Goal: Communication & Community: Answer question/provide support

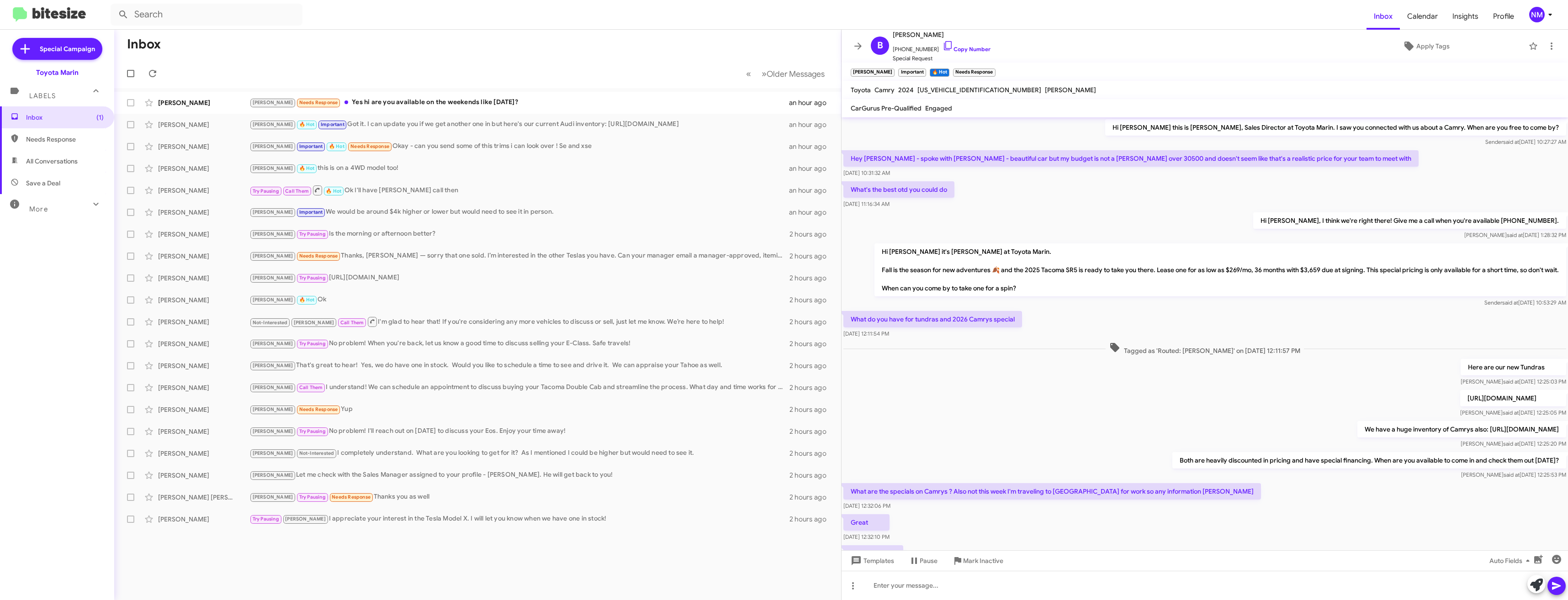
scroll to position [1, 0]
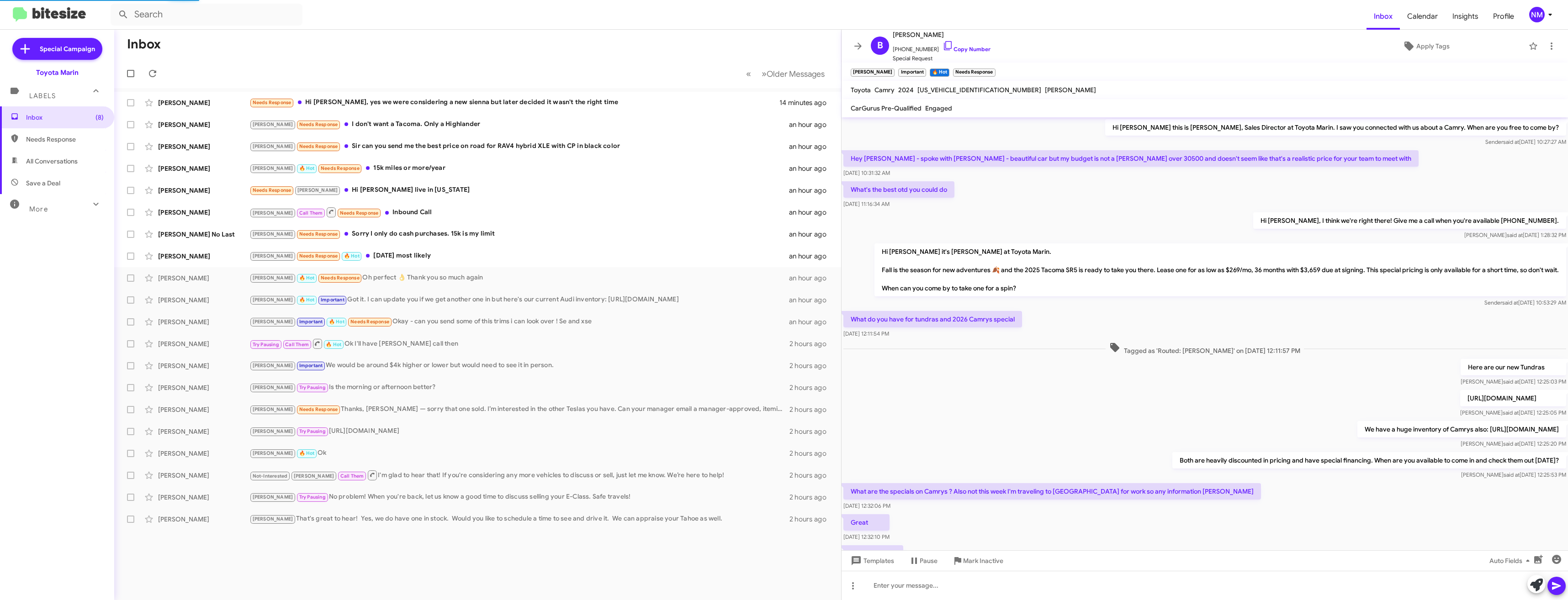
scroll to position [138, 0]
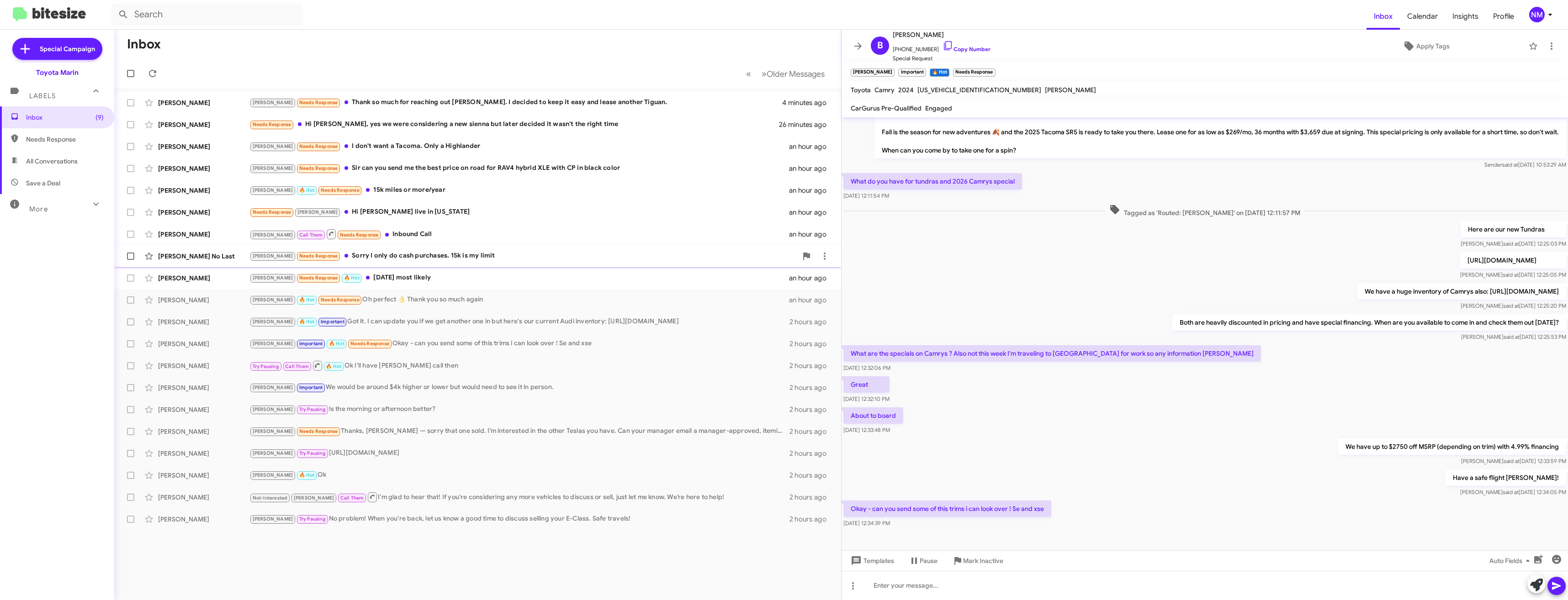
click at [346, 258] on div "Joel Needs Response Sorry I only do cash purchases. 15k is my limit" at bounding box center [523, 256] width 548 height 10
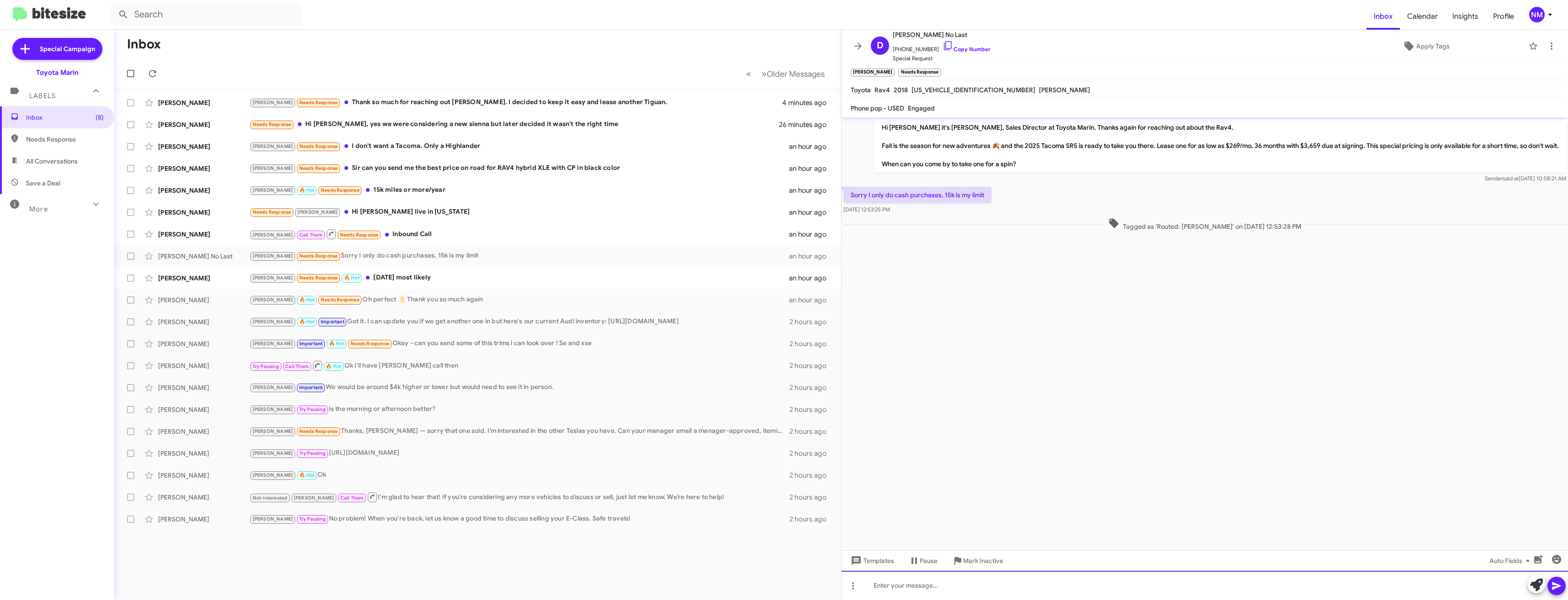
click at [922, 596] on div at bounding box center [1205, 585] width 726 height 29
click at [339, 217] on div "Needs Response Joel Hi Nathan I live in New York" at bounding box center [523, 212] width 548 height 10
click at [980, 561] on span "Mark Inactive" at bounding box center [983, 560] width 40 height 16
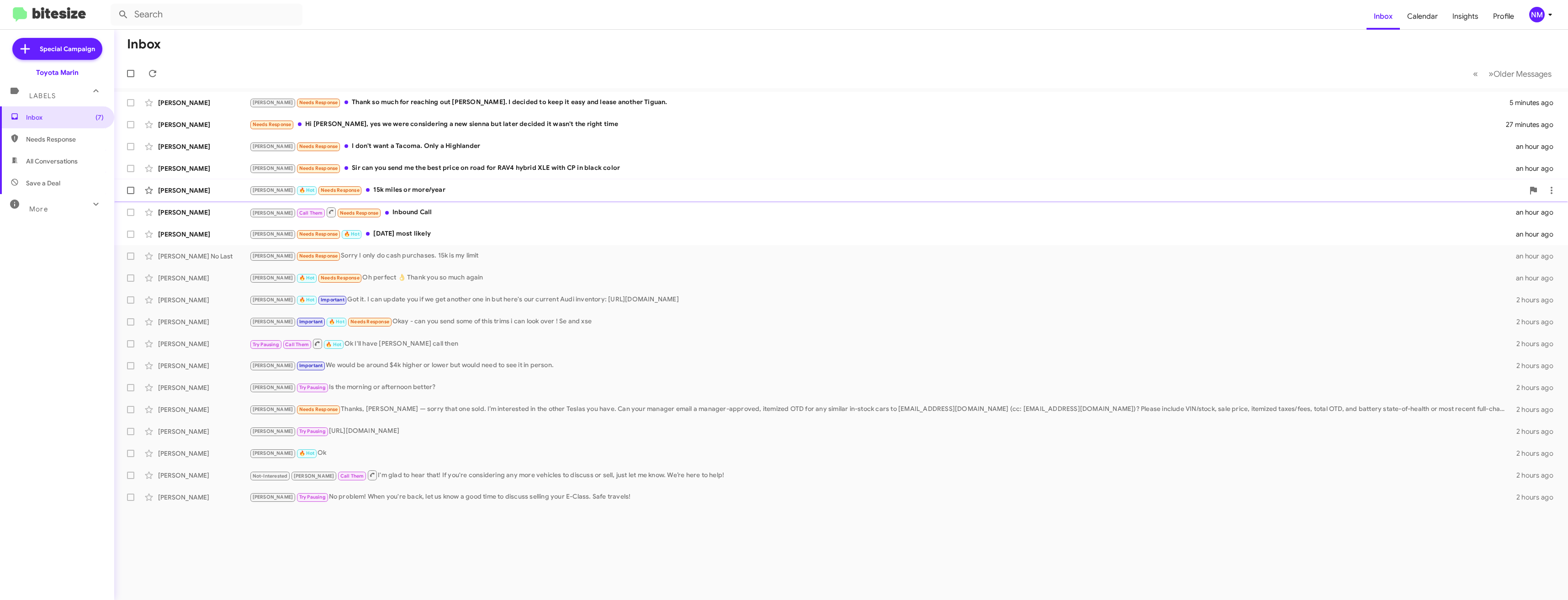
click at [364, 187] on div "Joel 🔥 Hot Needs Response 15k miles or more/year" at bounding box center [887, 190] width 1275 height 10
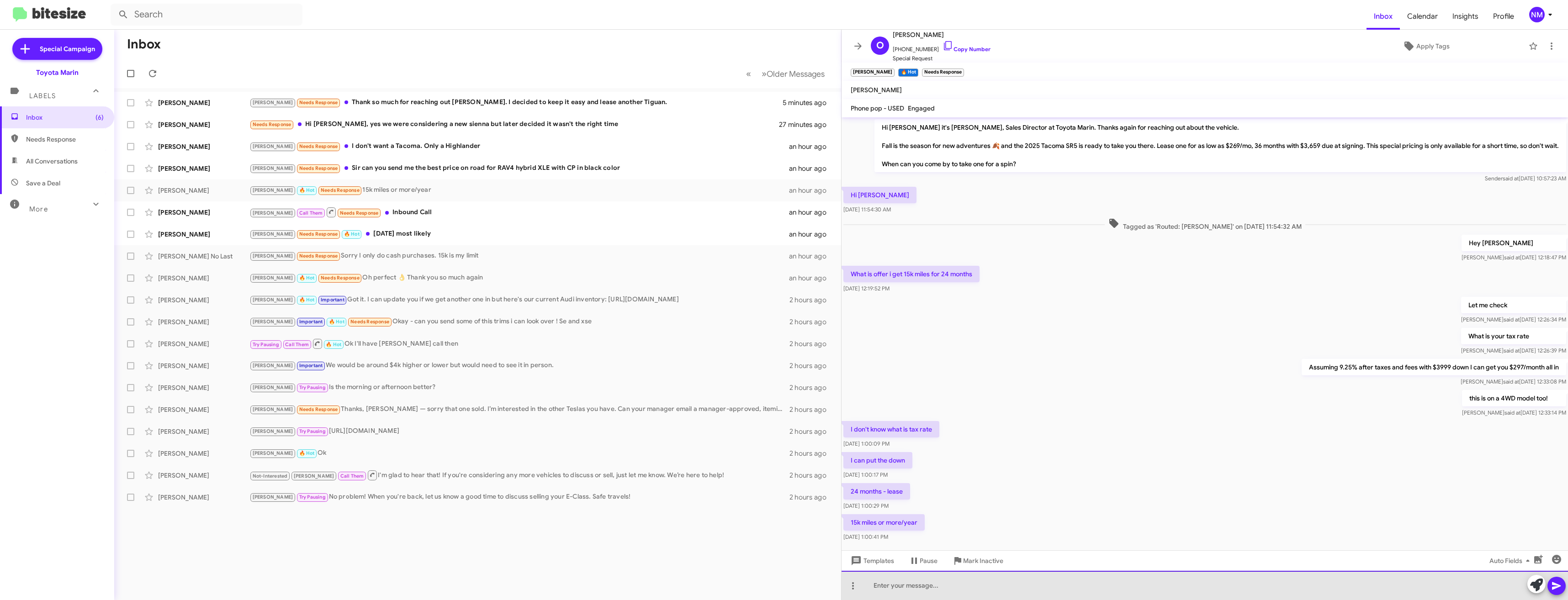
click at [967, 579] on div at bounding box center [1205, 585] width 726 height 29
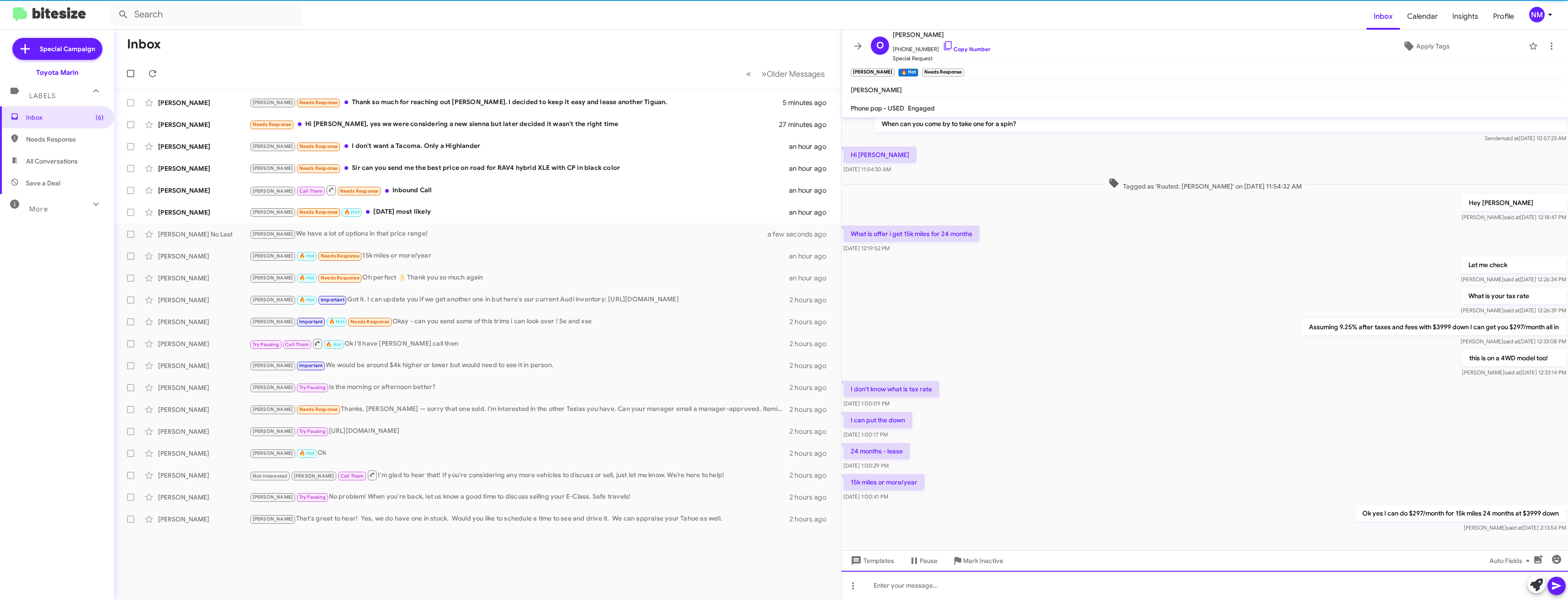
scroll to position [56, 0]
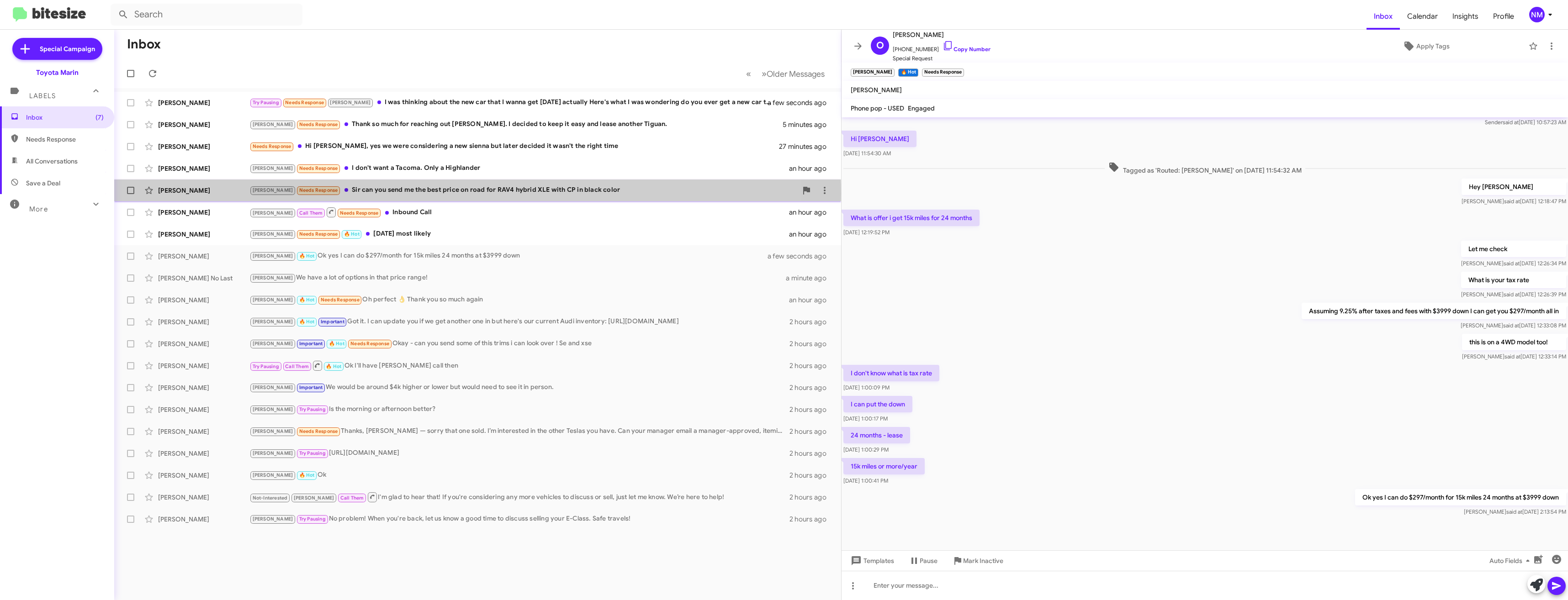
click at [357, 193] on div "Joel Needs Response Sir can you send me the best price on road for RAV4 hybrid …" at bounding box center [523, 190] width 548 height 10
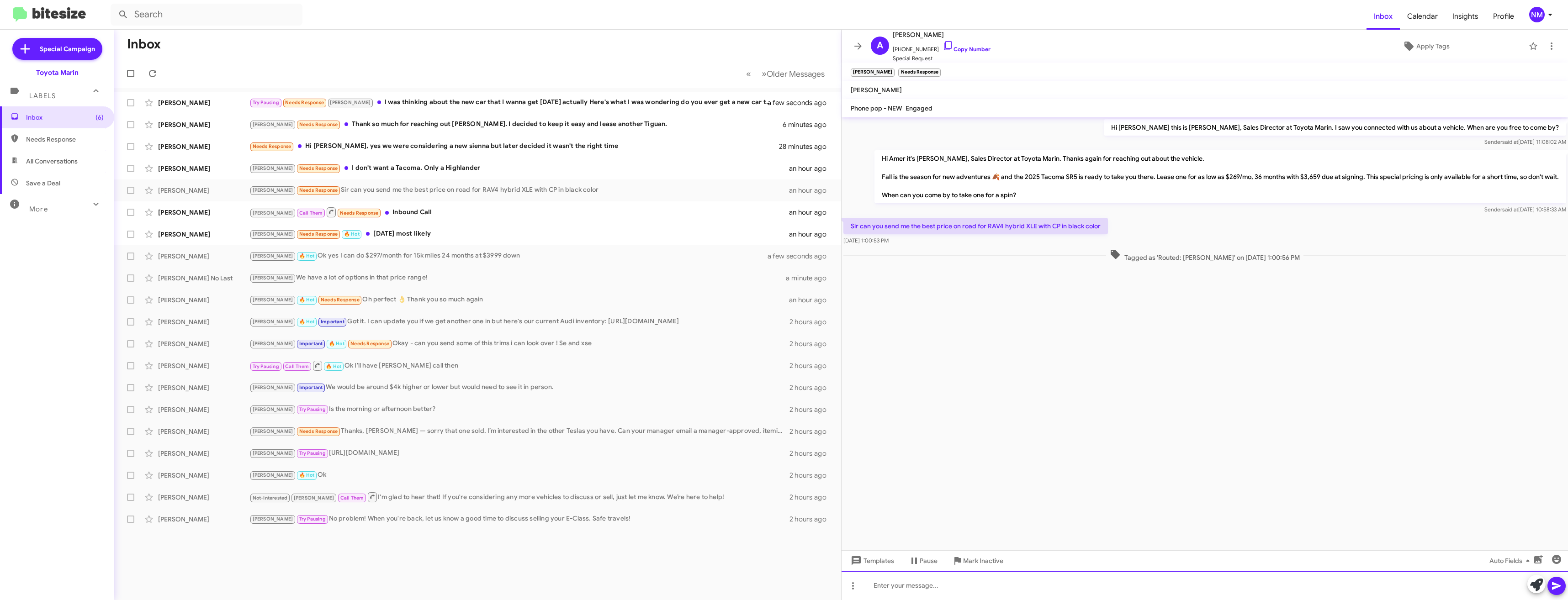
click at [923, 579] on div at bounding box center [1205, 585] width 726 height 29
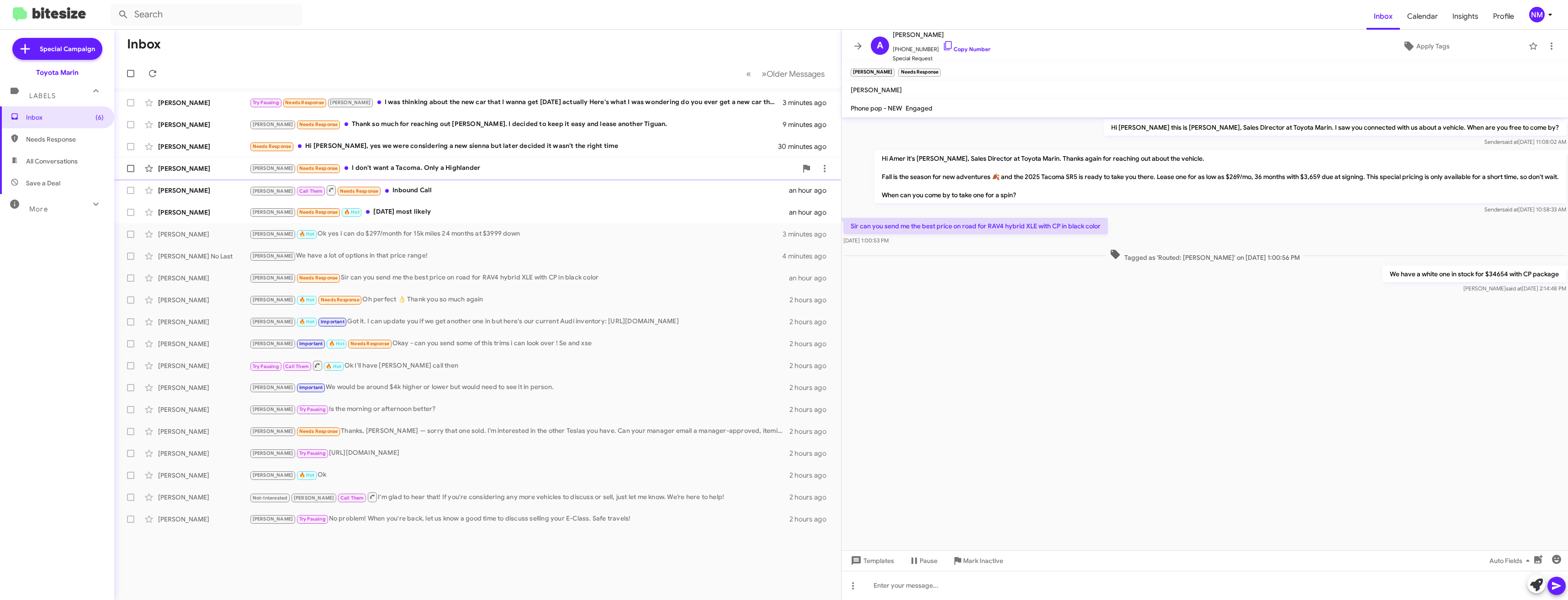
click at [326, 172] on div "Joel Needs Response I don't want a Tacoma. Only a Highlander" at bounding box center [523, 168] width 548 height 10
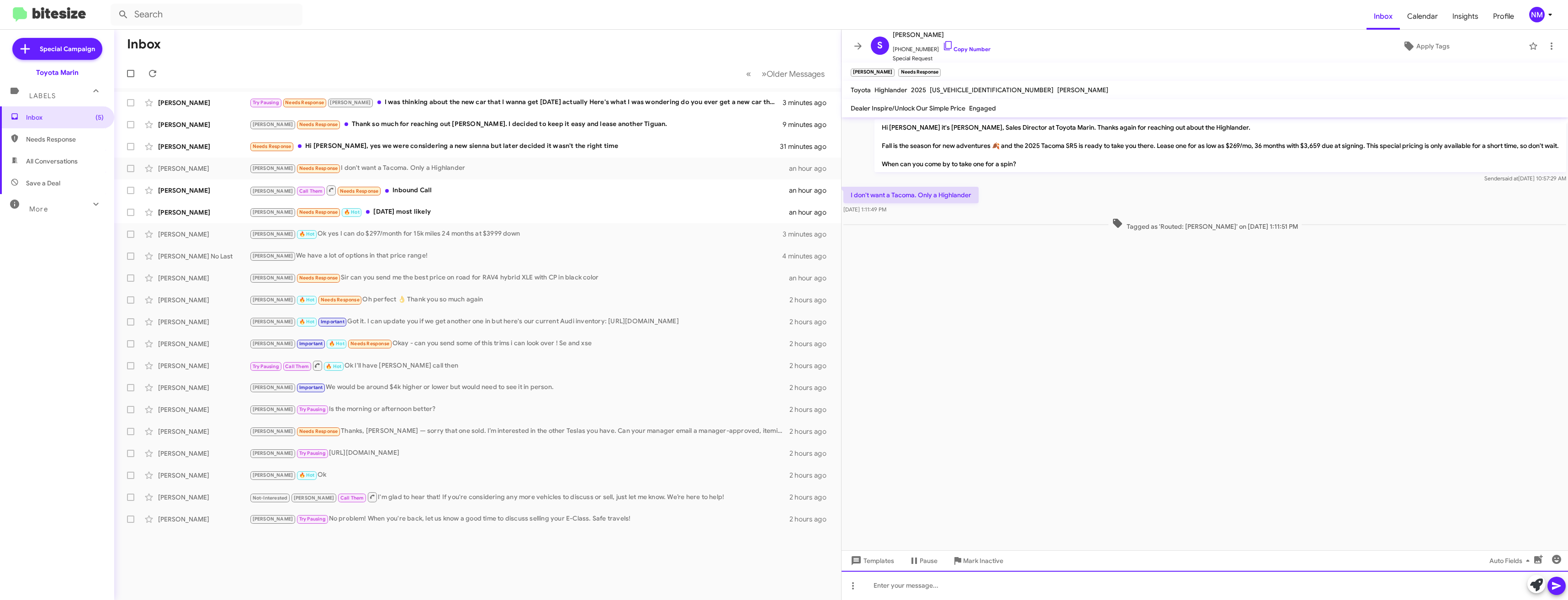
click at [1047, 586] on div at bounding box center [1205, 585] width 726 height 29
click at [403, 145] on div "Needs Response Hi Nathan, yes we were considering a new sienna but later decide…" at bounding box center [523, 146] width 548 height 10
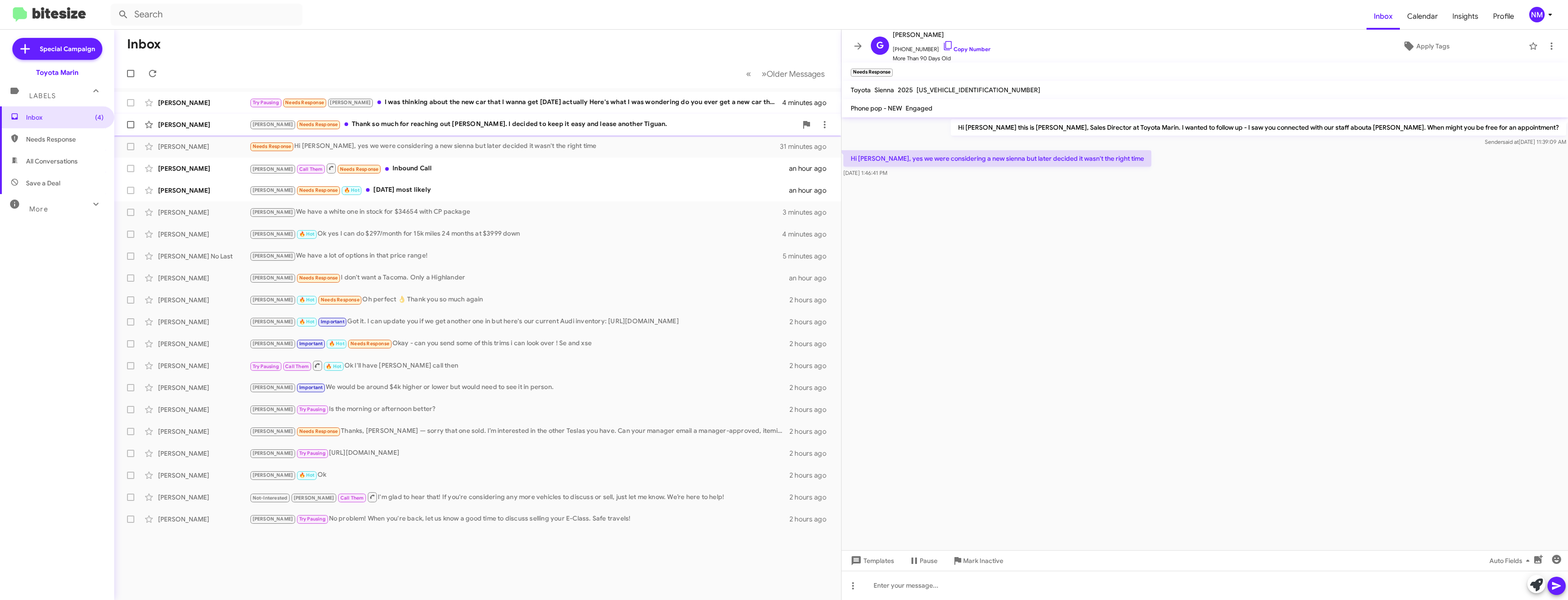
click at [590, 125] on div "Joel Needs Response Thank so much for reaching out Nathan. I decided to keep it…" at bounding box center [523, 124] width 548 height 10
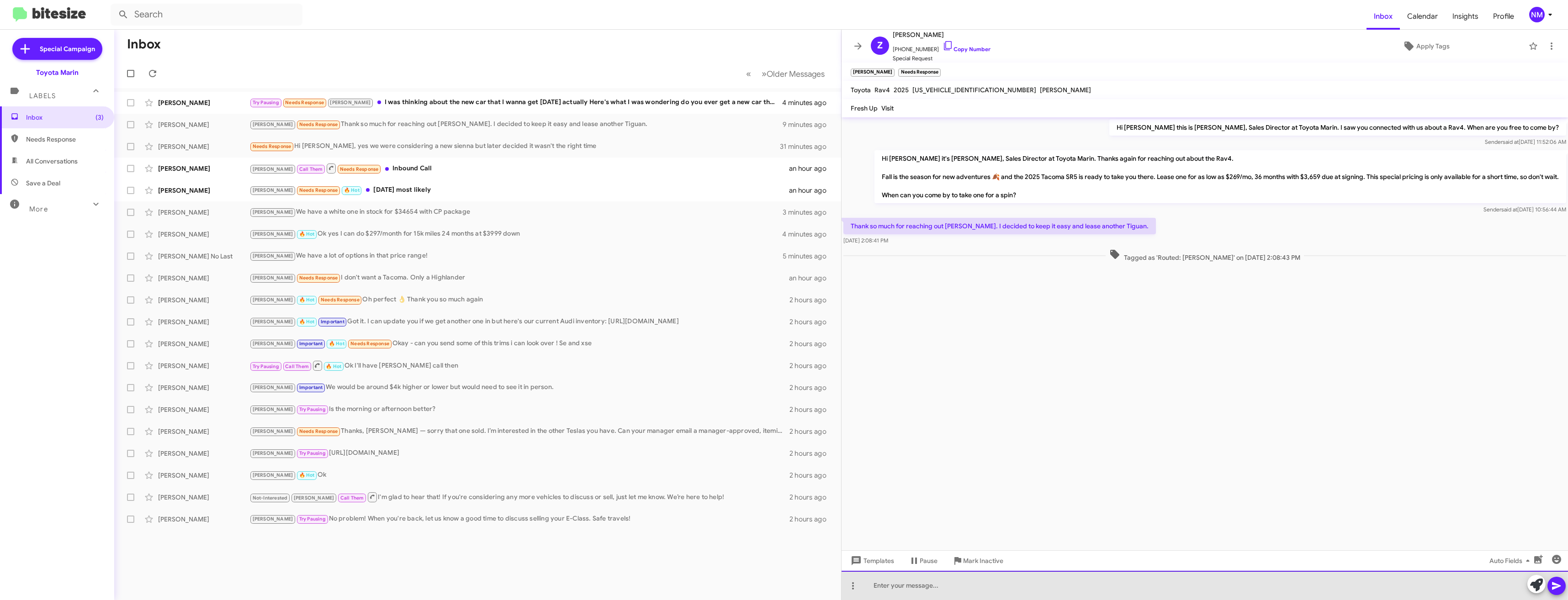
click at [956, 587] on div at bounding box center [1205, 585] width 726 height 29
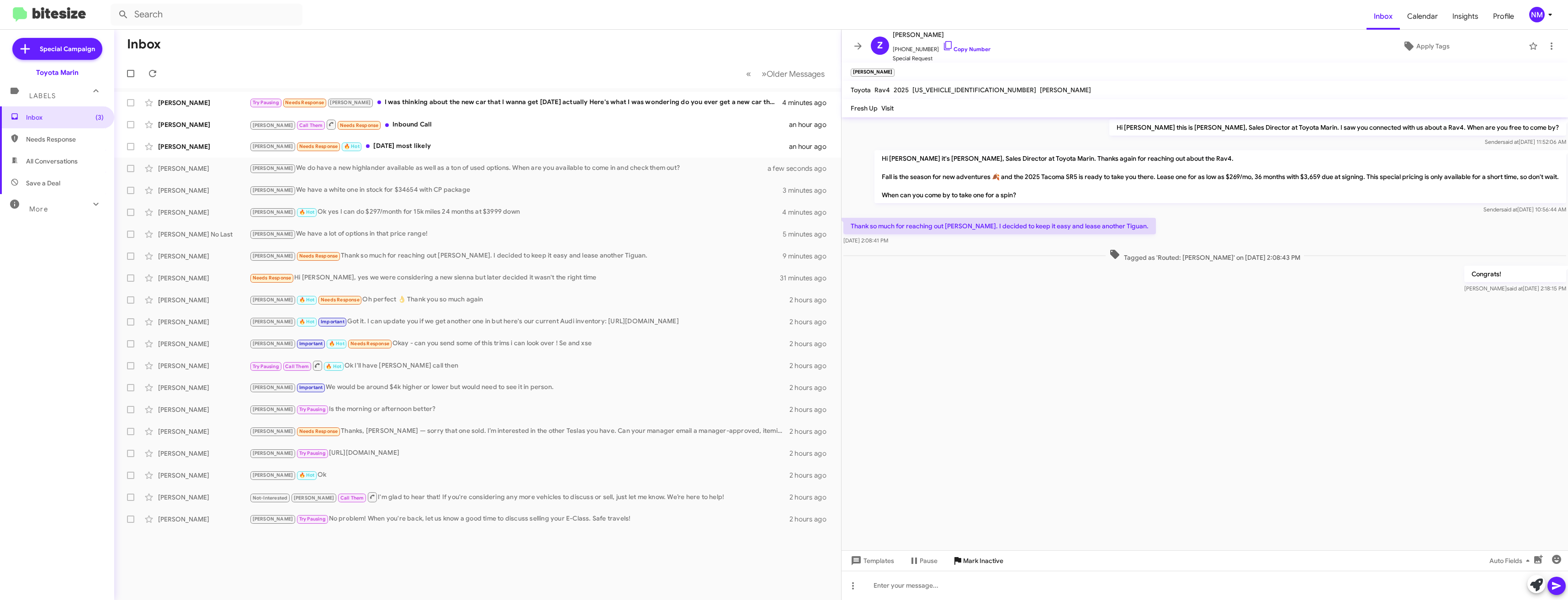
click at [987, 555] on span "Mark Inactive" at bounding box center [983, 560] width 40 height 16
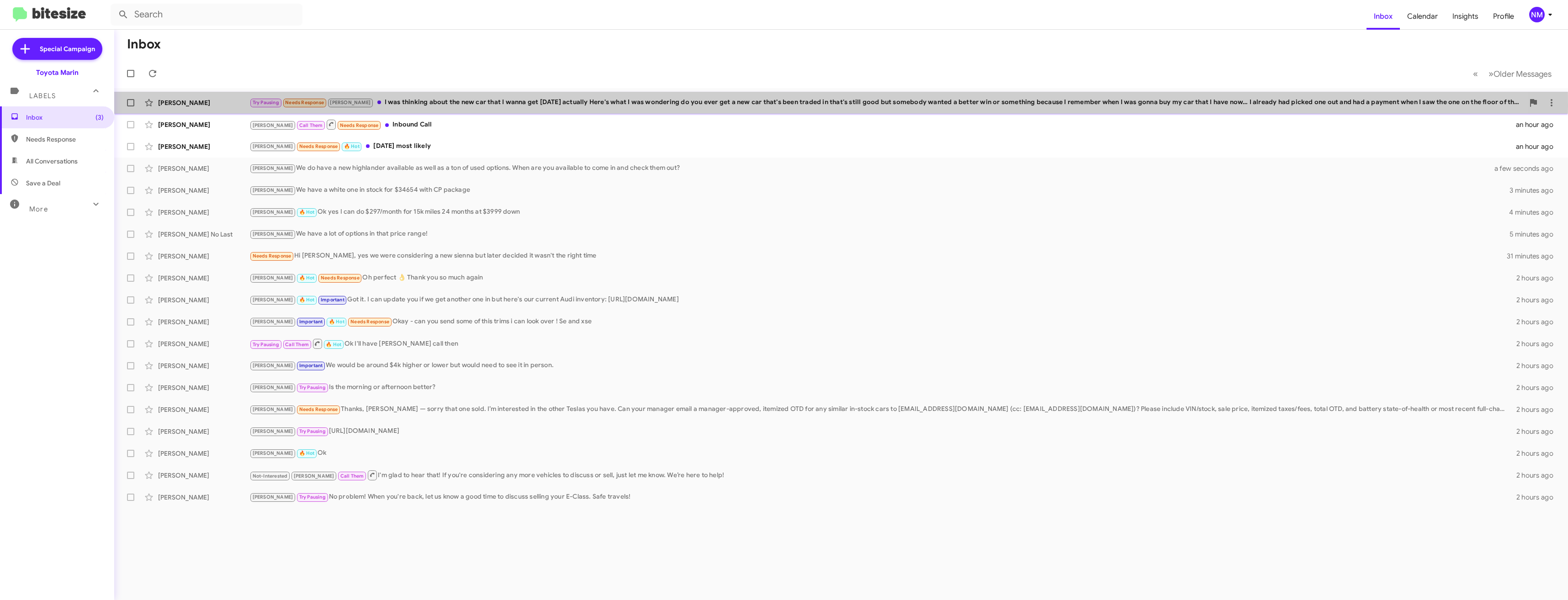
click at [387, 105] on div "Try Pausing Needs Response Joel I was thinking about the new car that I wanna g…" at bounding box center [887, 102] width 1275 height 10
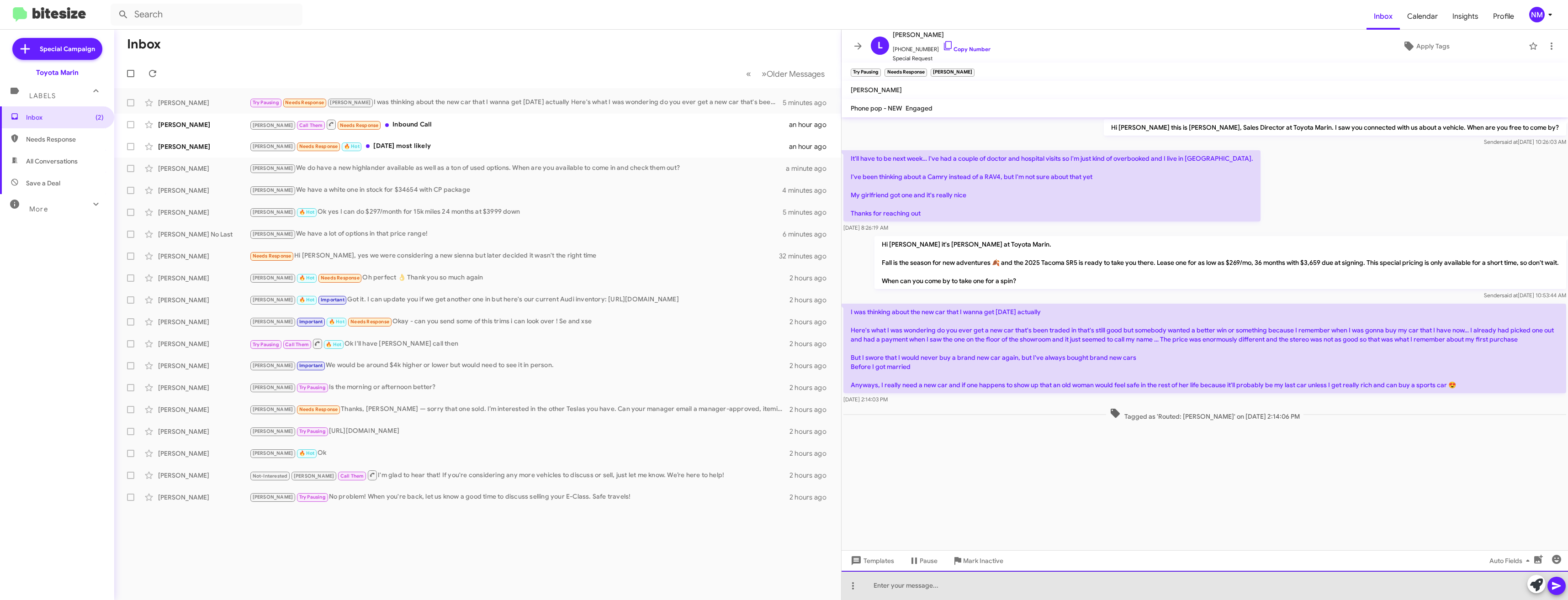
click at [909, 582] on div at bounding box center [1205, 585] width 726 height 29
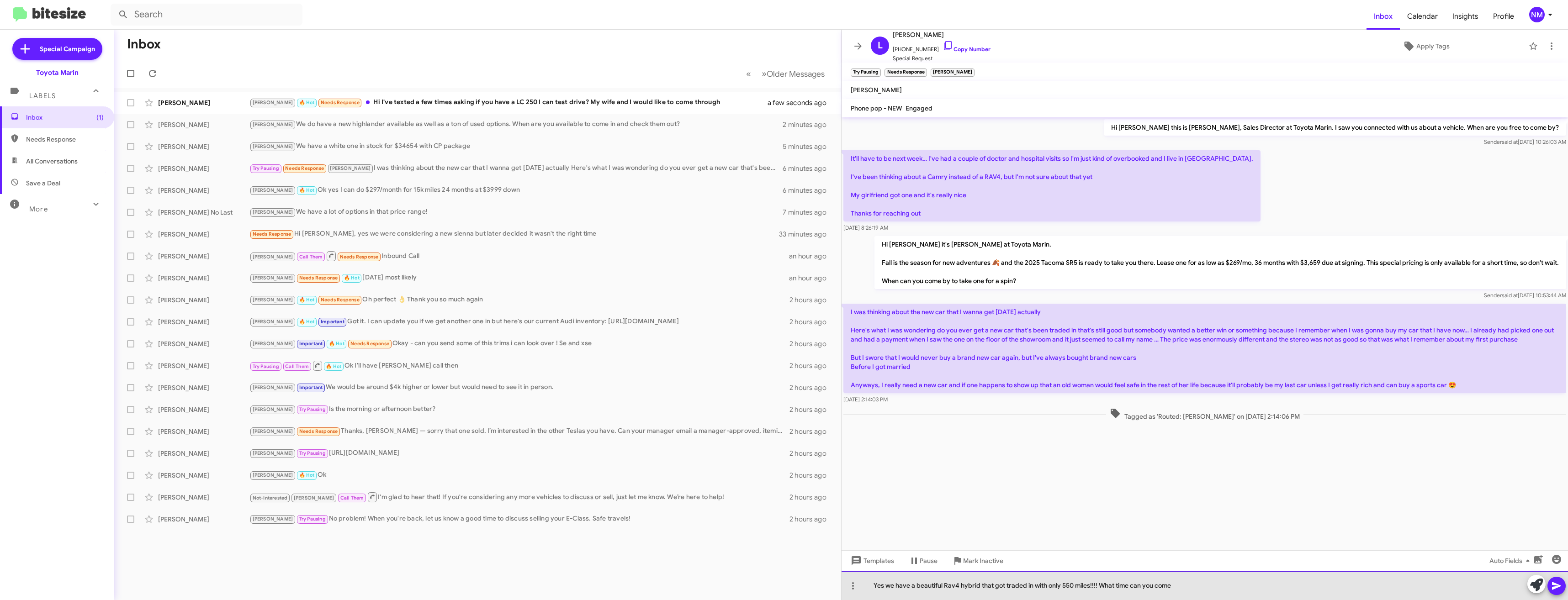
click at [1212, 587] on div "Yes we have a beautiful Rav4 hybrid that got traded in with only 550 miles!!!! …" at bounding box center [1205, 585] width 726 height 29
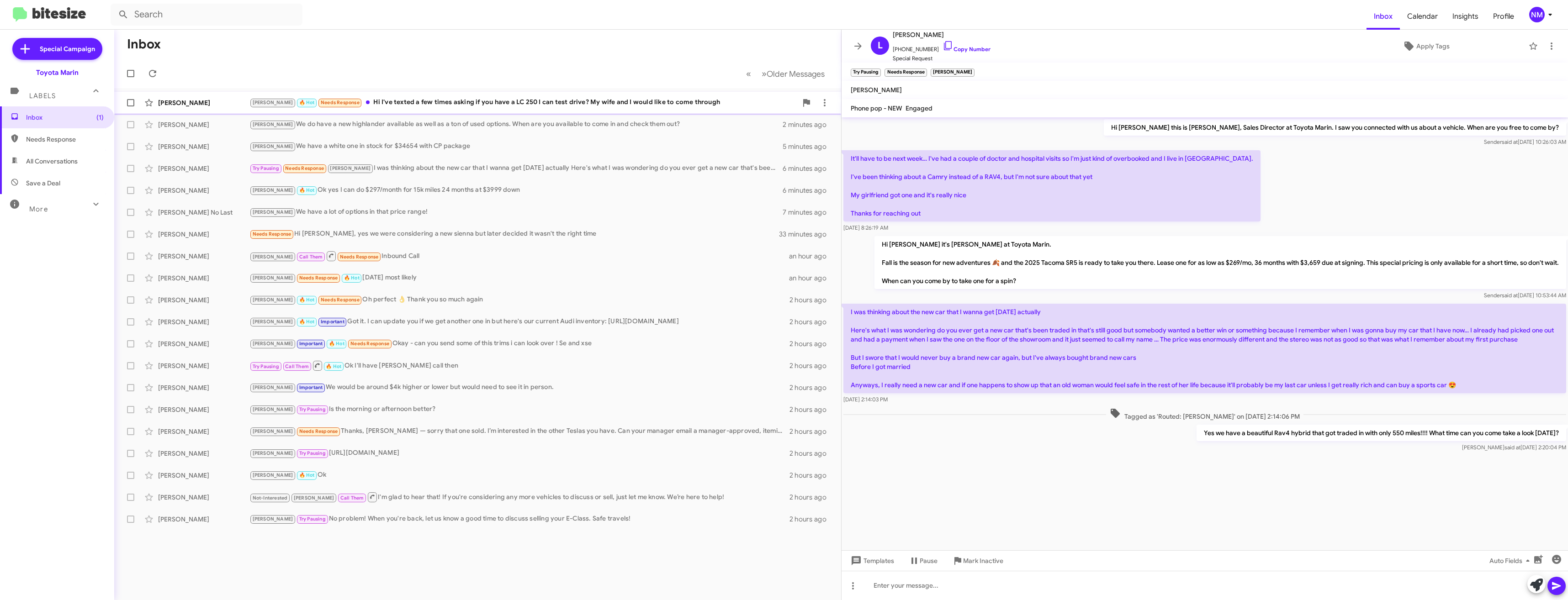
click at [469, 107] on div "Joel 🔥 Hot Needs Response Hi I've texted a few times asking if you have a LC 25…" at bounding box center [523, 102] width 548 height 10
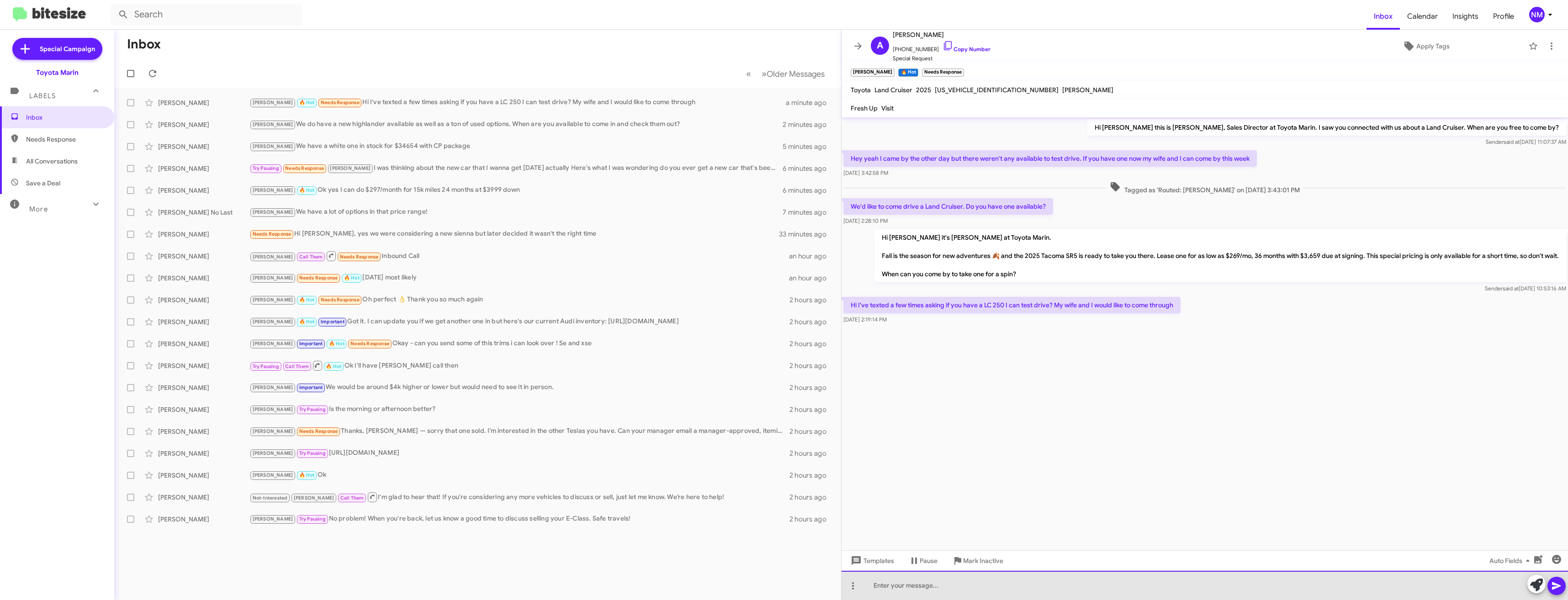
click at [1138, 591] on div at bounding box center [1205, 585] width 726 height 29
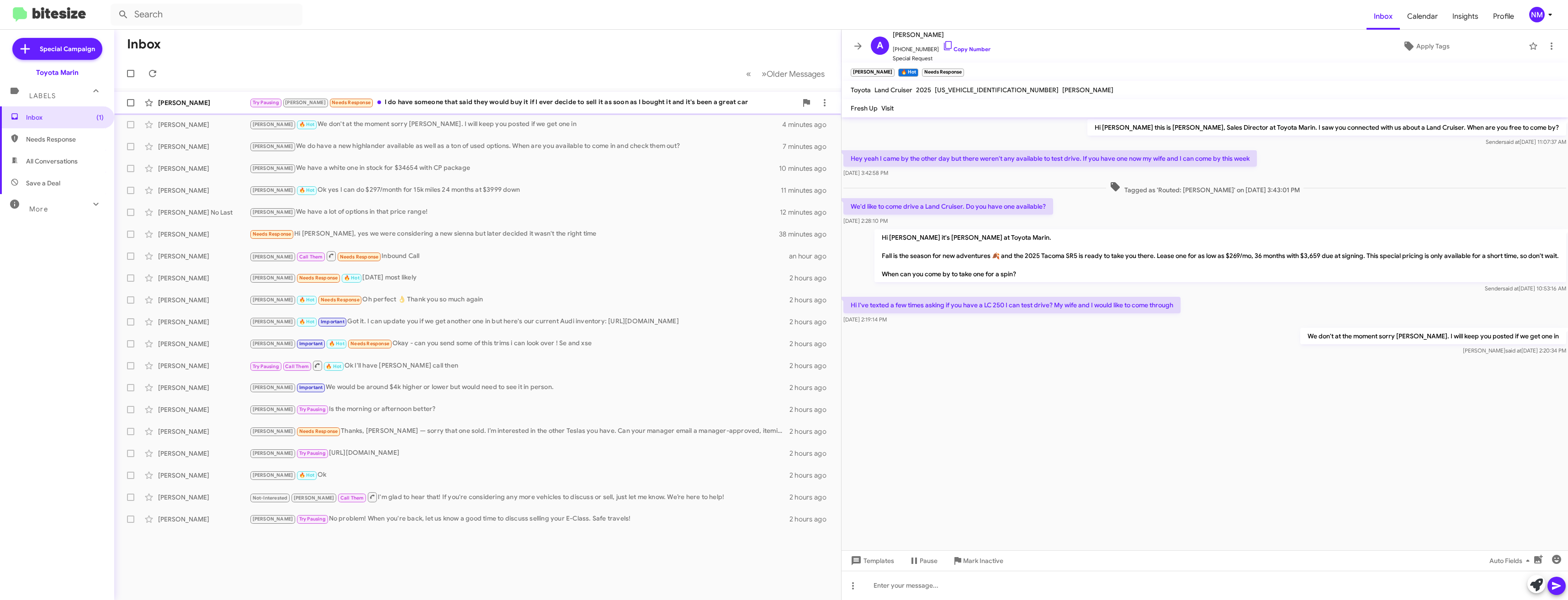
click at [422, 102] on div "Try Pausing Joel Needs Response I do have someone that said they would buy it i…" at bounding box center [523, 102] width 548 height 10
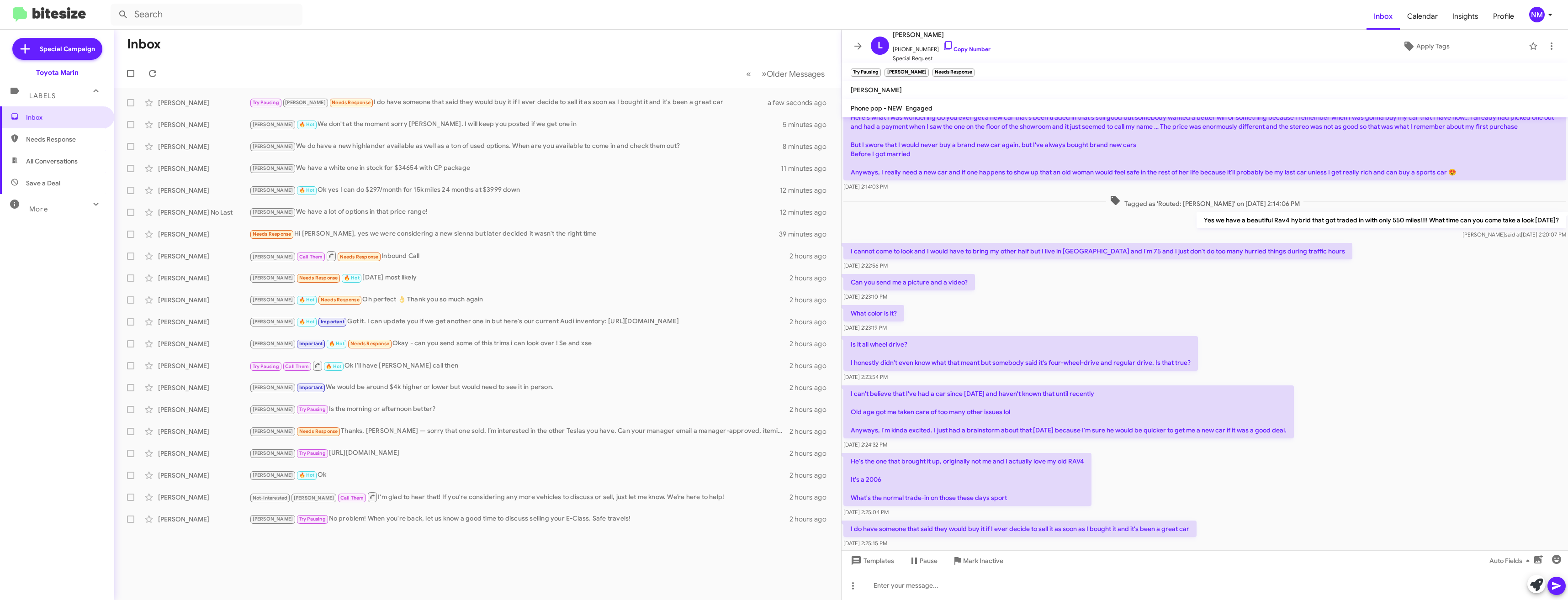
scroll to position [242, 0]
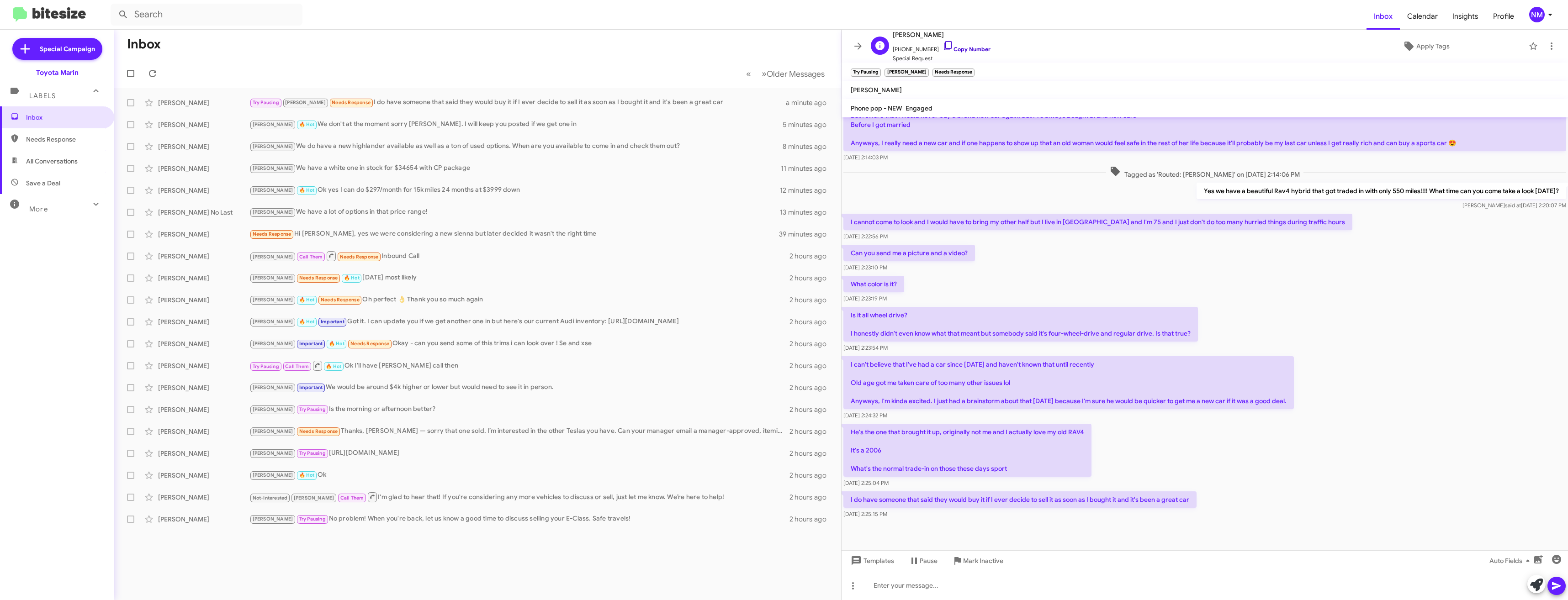
click at [957, 47] on link "Copy Number" at bounding box center [966, 49] width 48 height 7
click at [1023, 577] on div at bounding box center [1205, 585] width 726 height 29
click at [1558, 580] on span at bounding box center [1556, 586] width 11 height 18
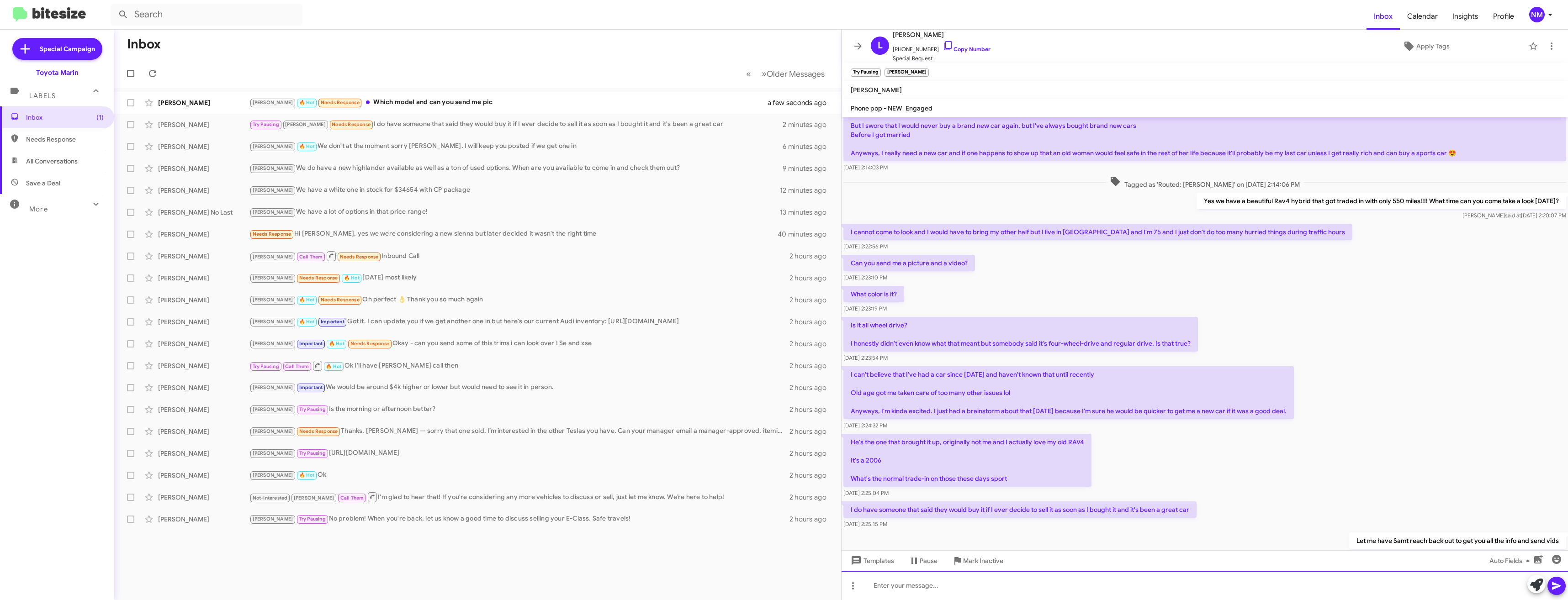
scroll to position [276, 0]
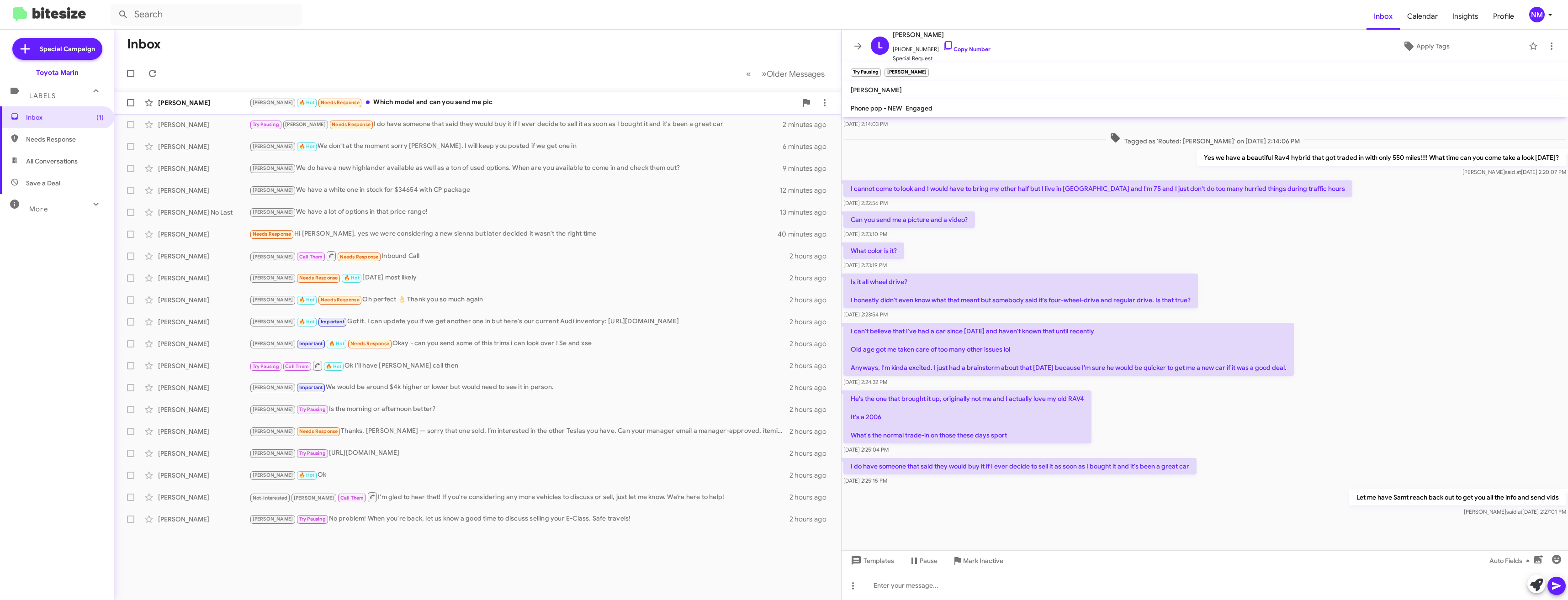
click at [399, 99] on div "Joel 🔥 Hot Needs Response Which model and can you send me pic" at bounding box center [523, 102] width 548 height 10
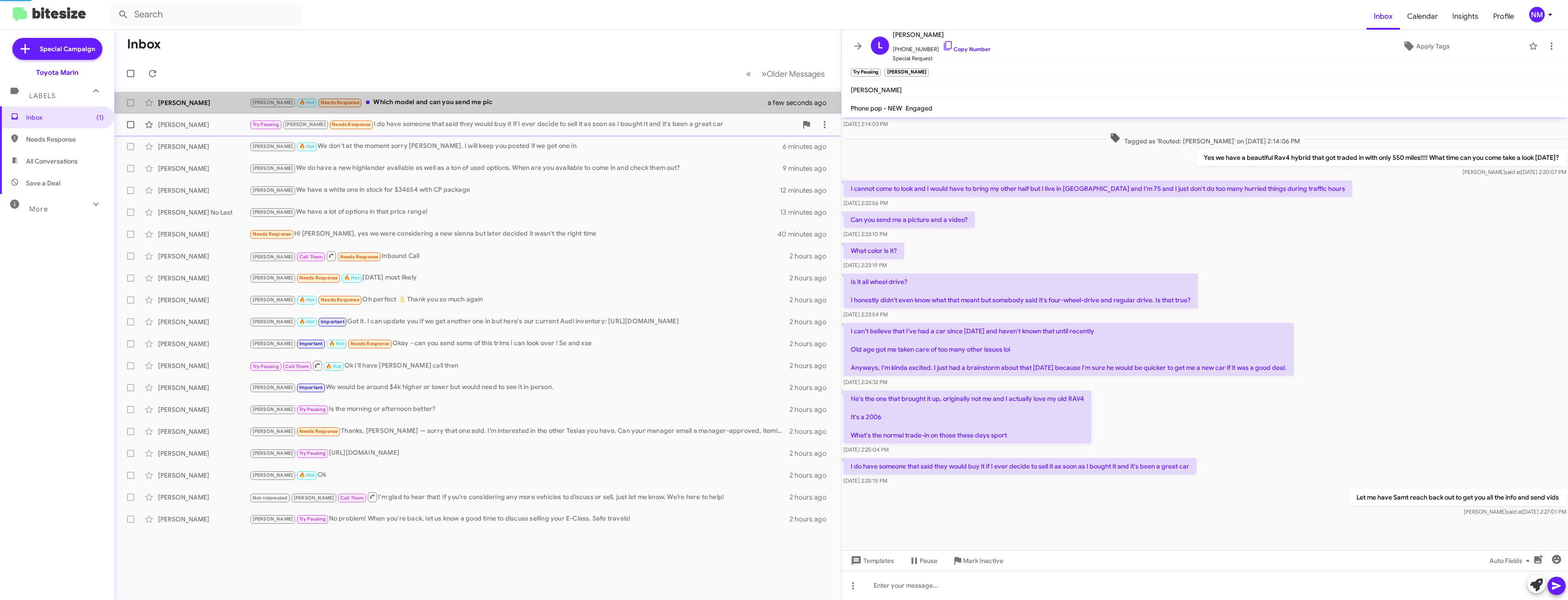
scroll to position [89, 0]
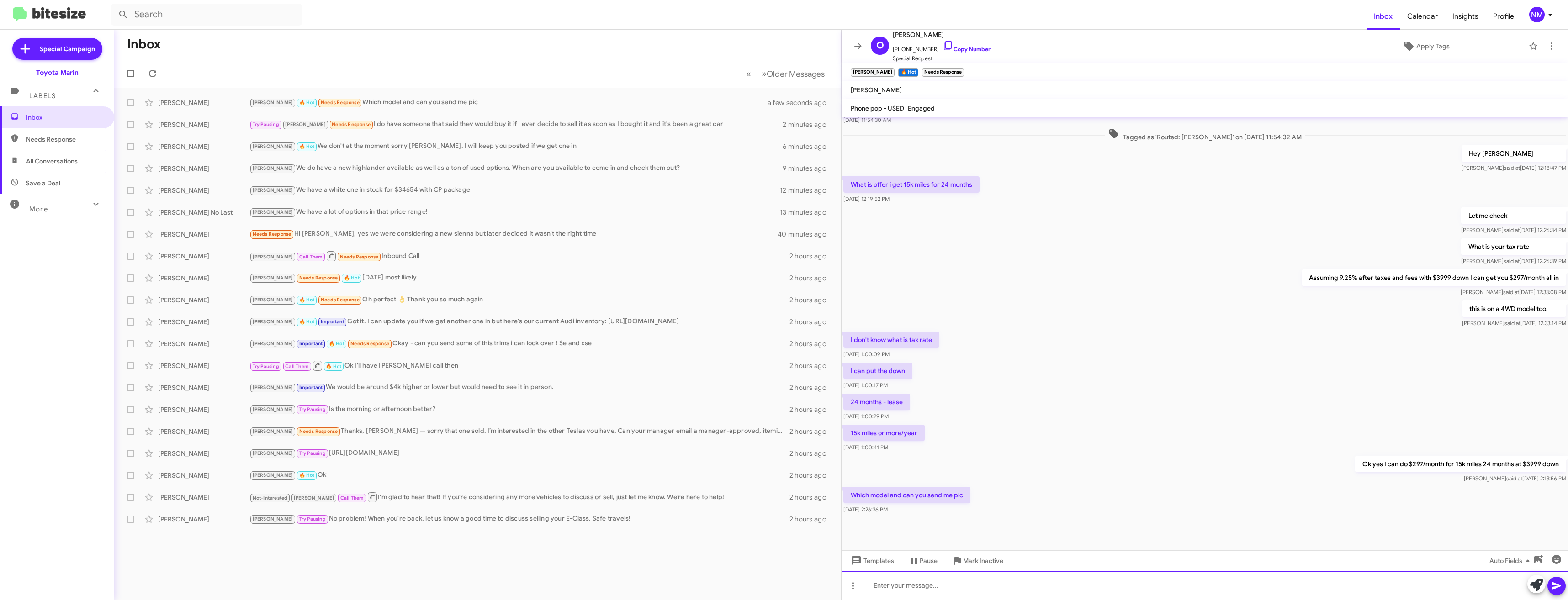
click at [897, 584] on div at bounding box center [1205, 585] width 726 height 29
click at [964, 52] on link "Copy Number" at bounding box center [966, 49] width 48 height 7
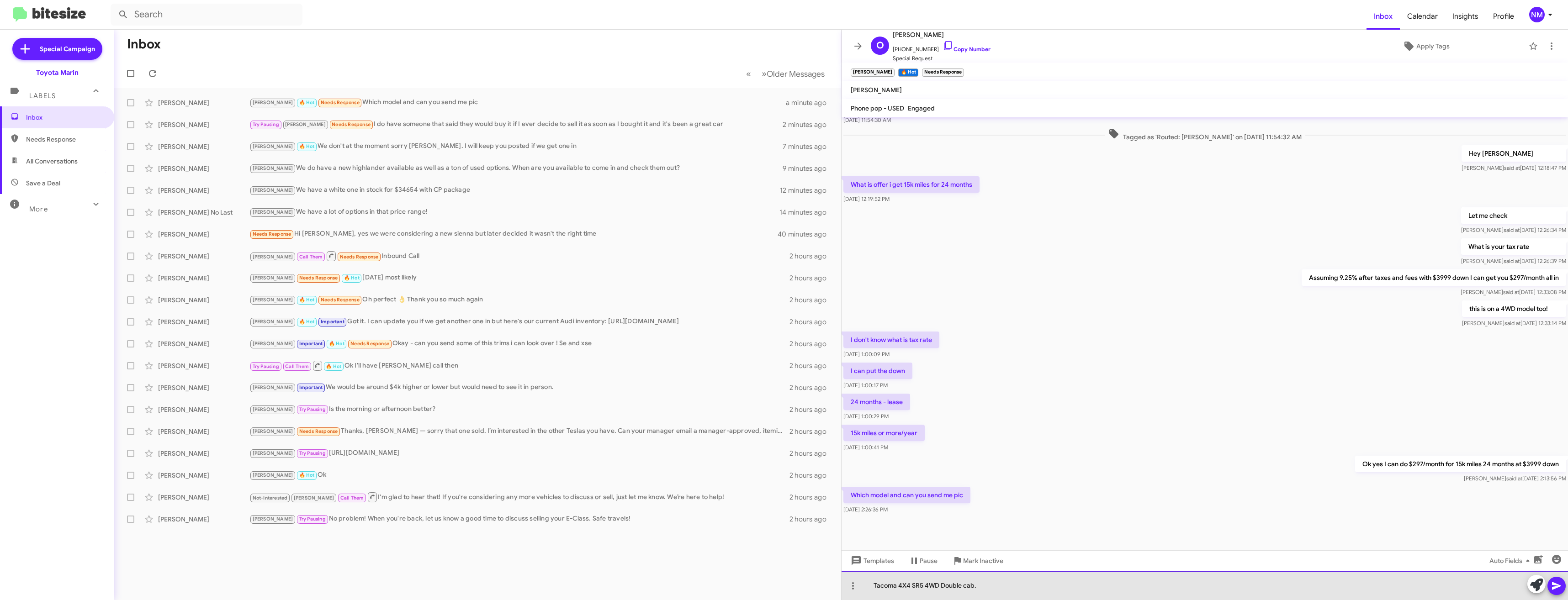
click at [1035, 589] on div "Tacoma 4X4 SR5 4WD Double cab." at bounding box center [1205, 585] width 726 height 29
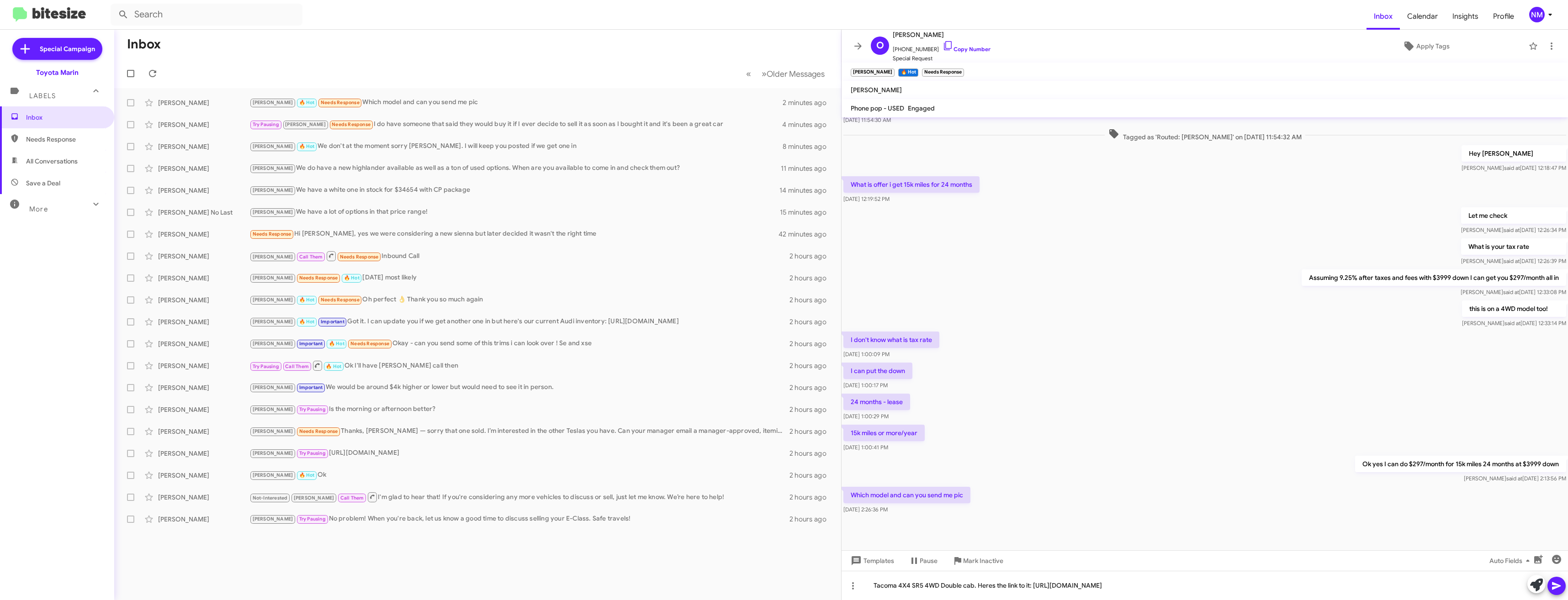
click at [1564, 591] on div at bounding box center [1546, 585] width 38 height 20
click at [1564, 590] on button at bounding box center [1556, 586] width 18 height 18
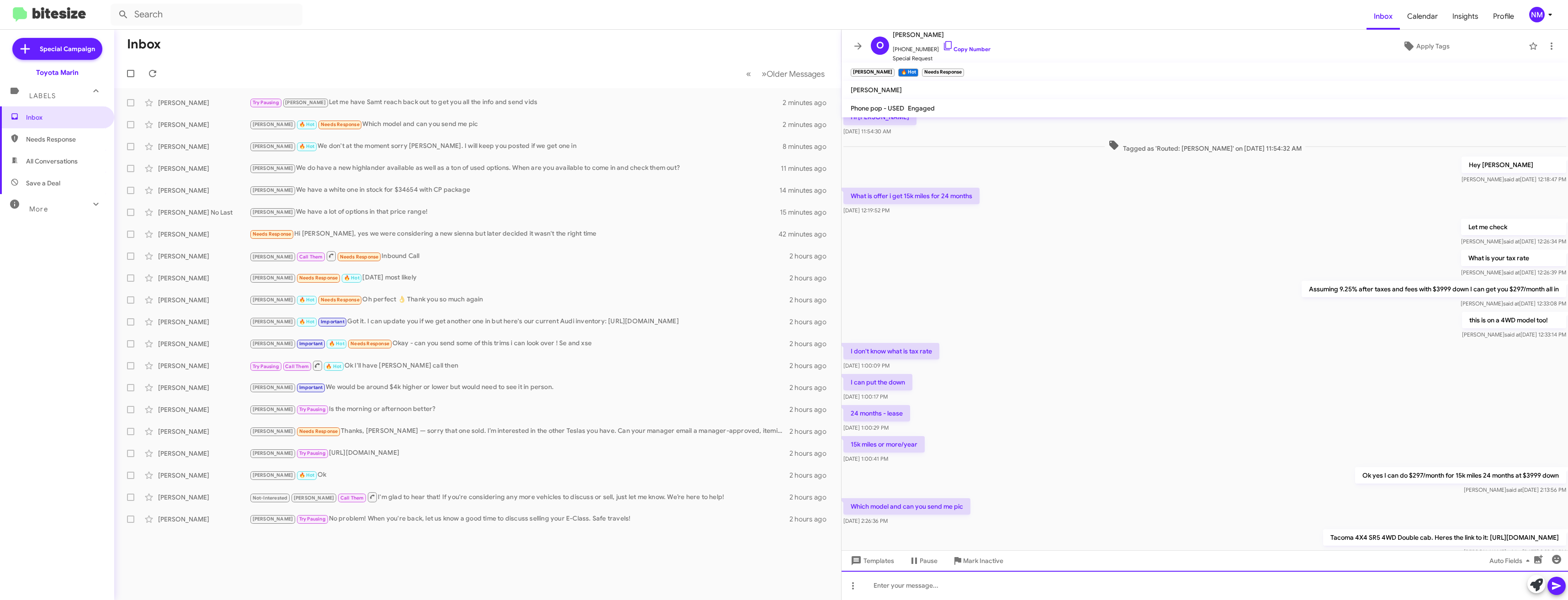
scroll to position [123, 0]
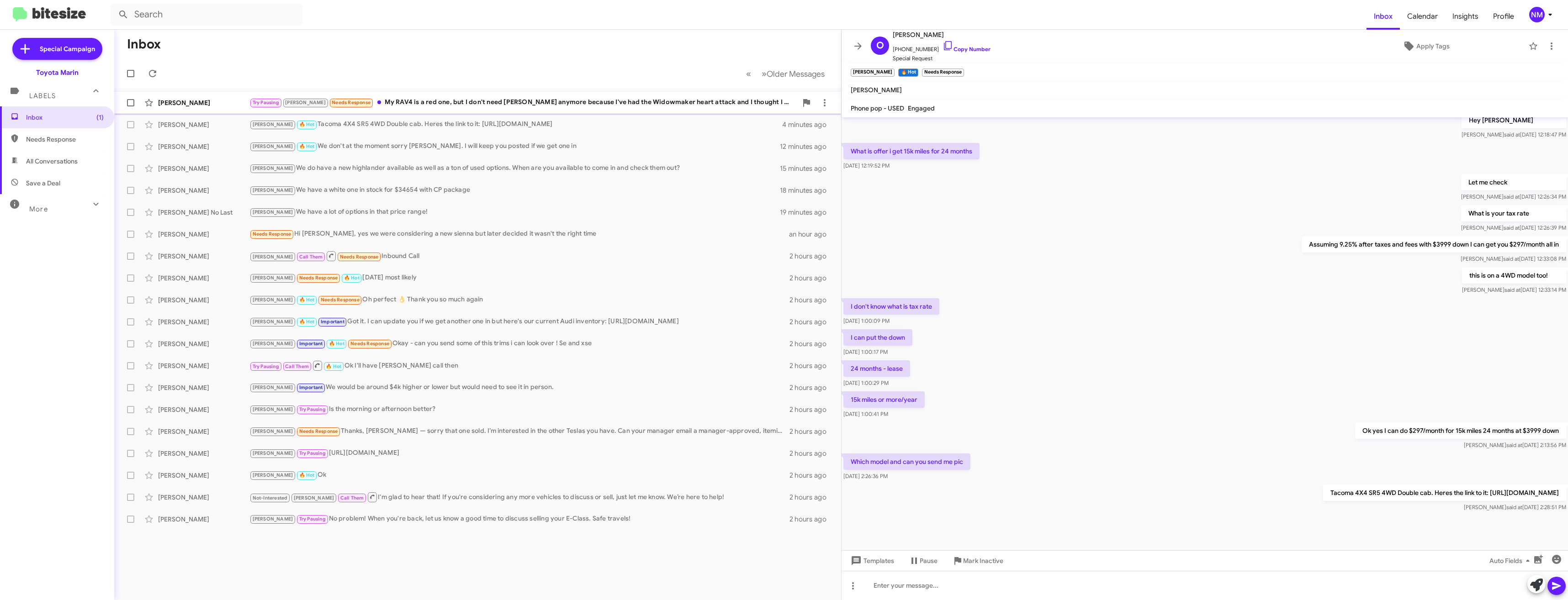
click at [458, 107] on div "Try Pausing Joel Needs Response My RAV4 is a red one, but I don't need Reed any…" at bounding box center [523, 102] width 548 height 10
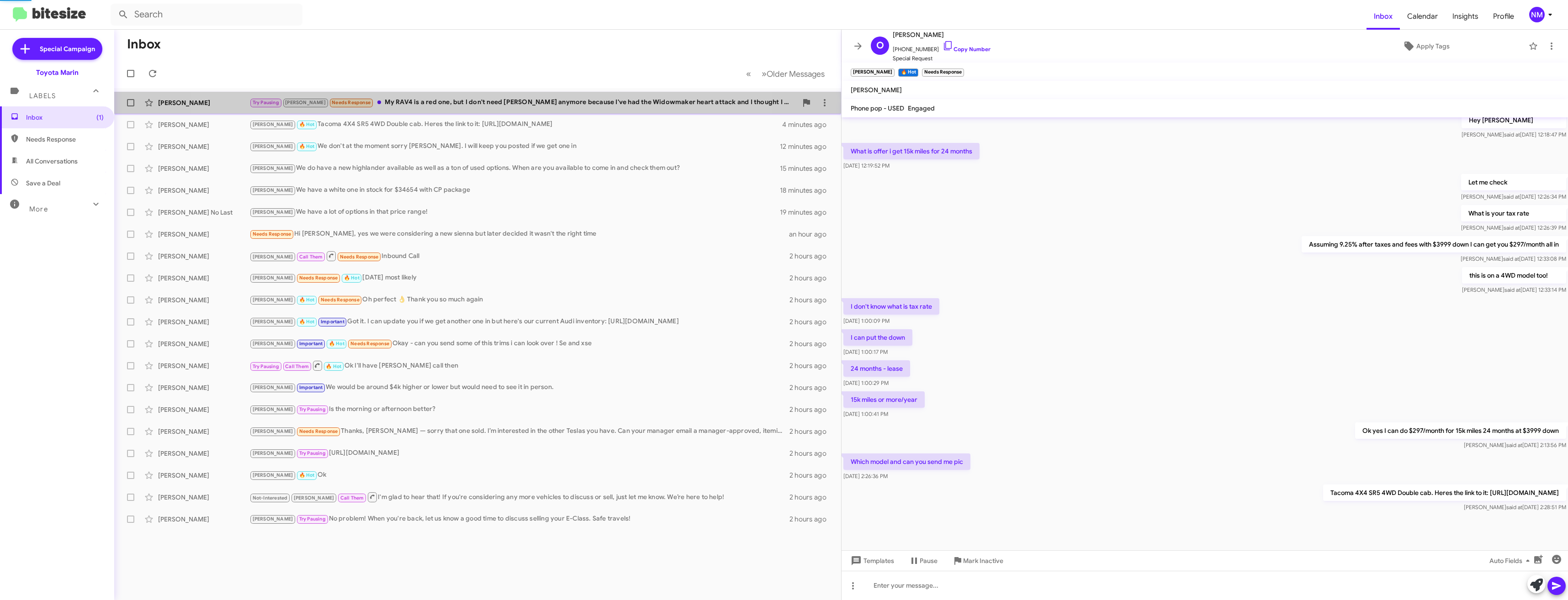
scroll to position [448, 0]
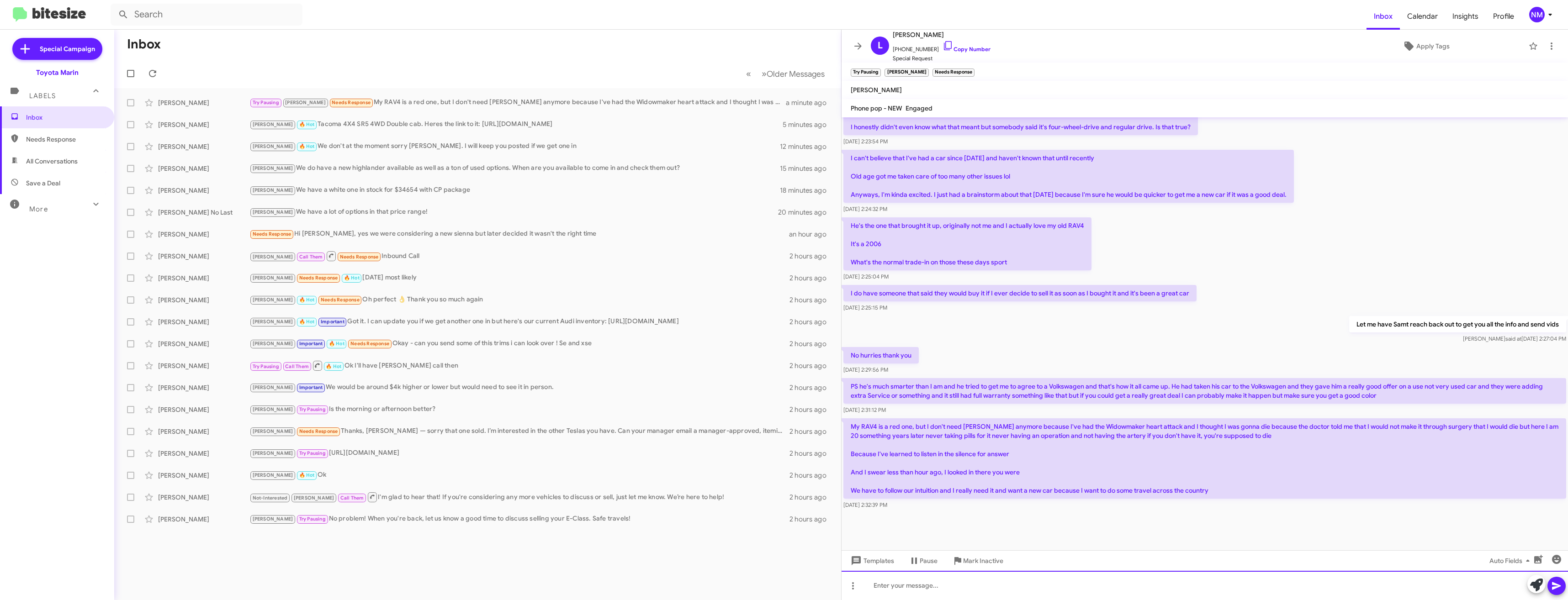
click at [904, 587] on div at bounding box center [1205, 585] width 726 height 29
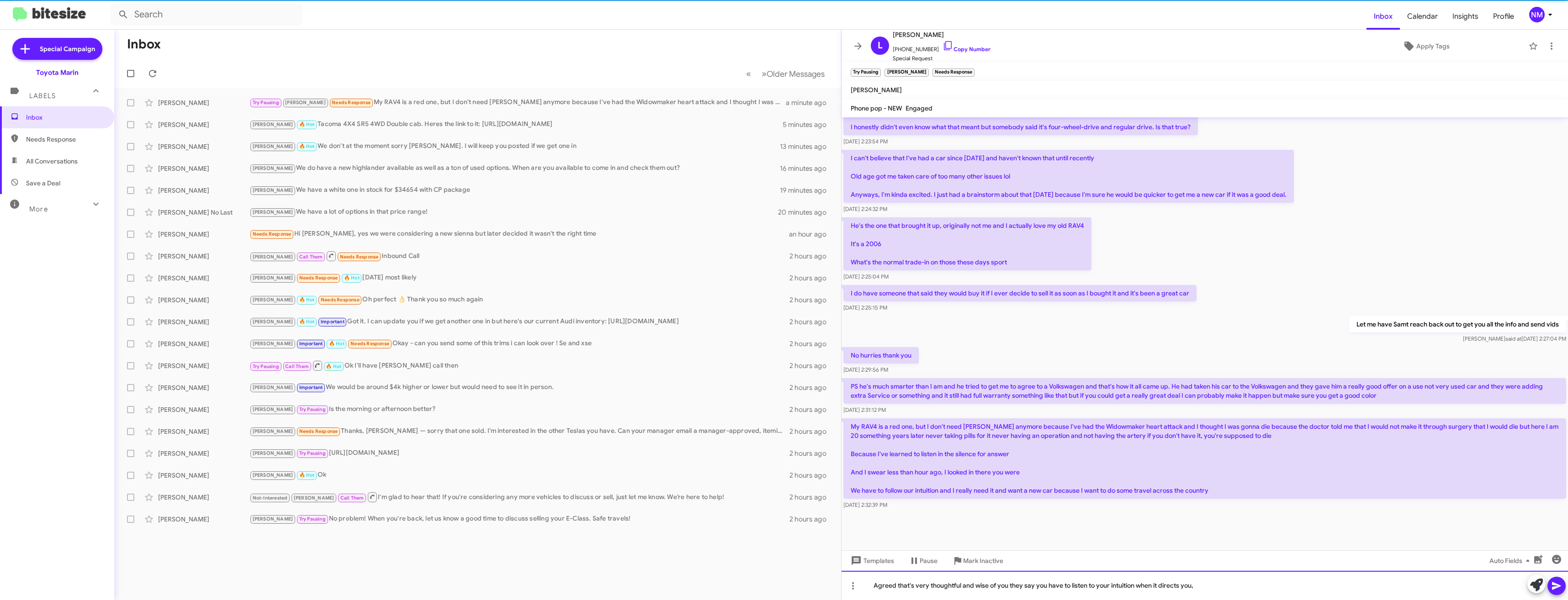
click at [1225, 590] on div "Agreed that's very thoughtful and wise of you they say you have to listen to yo…" at bounding box center [1205, 585] width 726 height 29
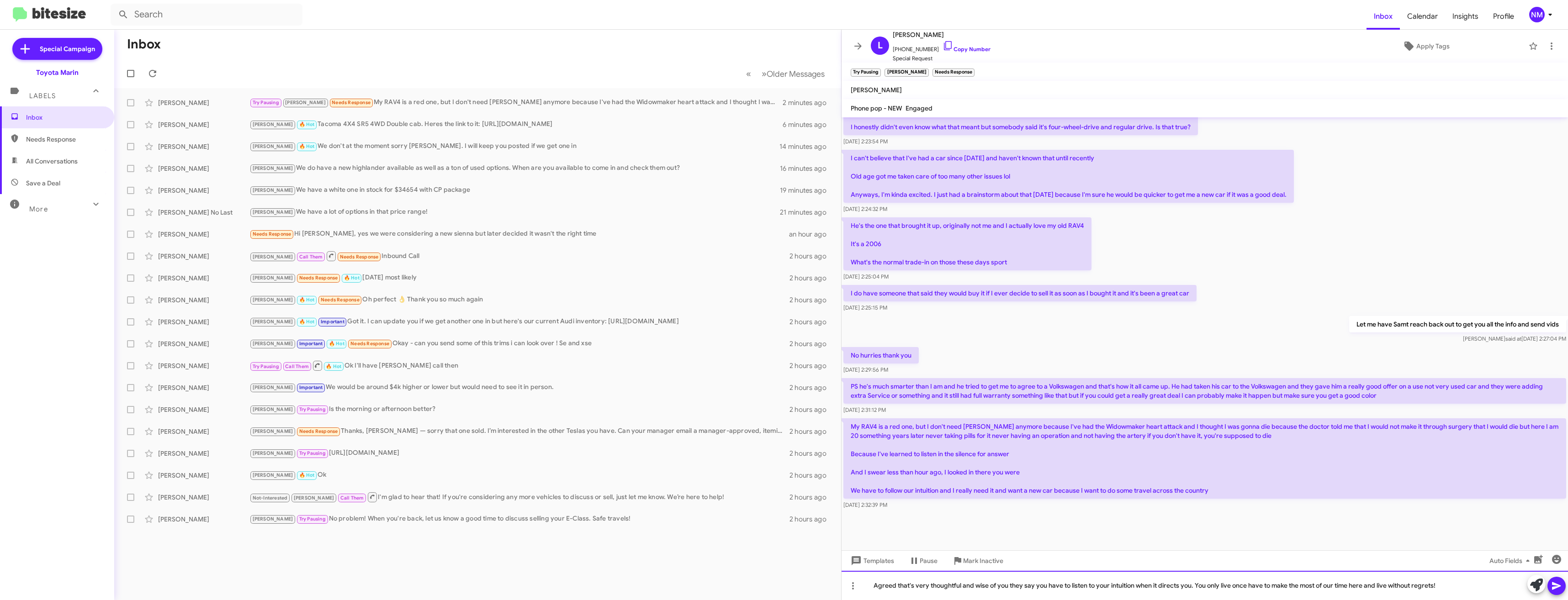
click at [1247, 585] on div "Agreed that's very thoughtful and wise of you they say you have to listen to yo…" at bounding box center [1205, 585] width 726 height 29
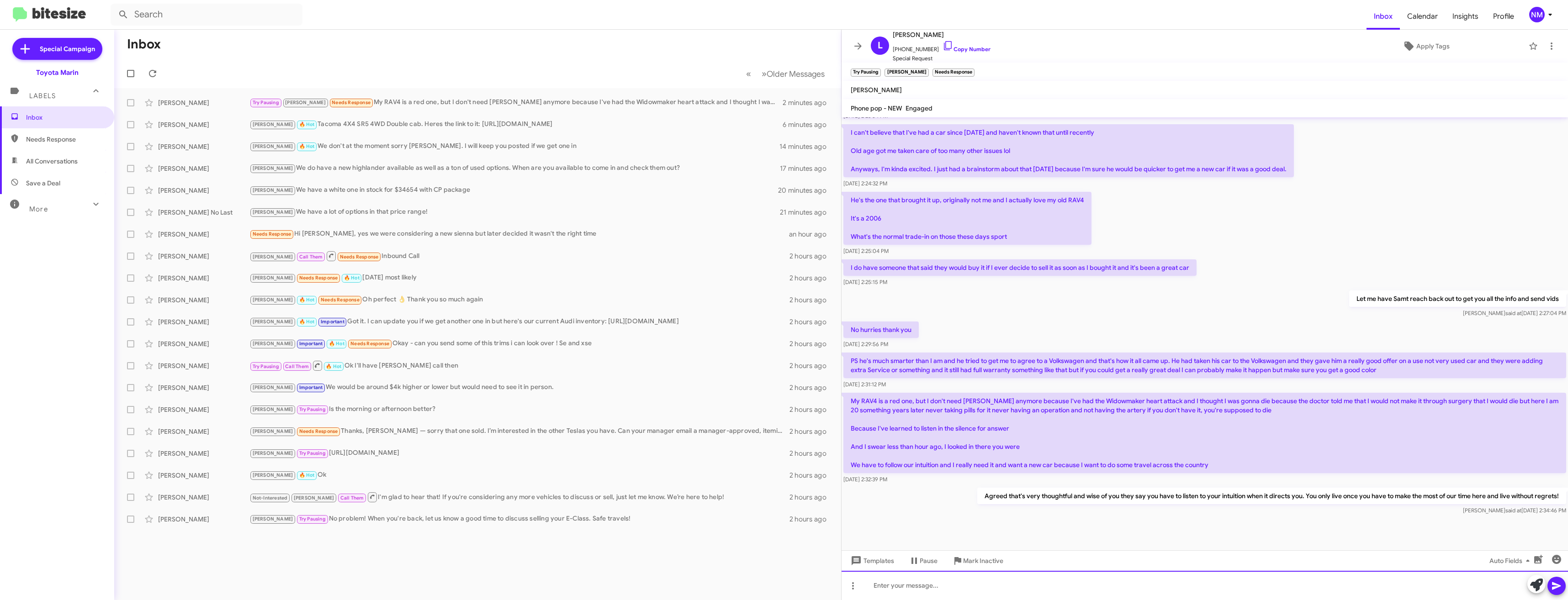
scroll to position [482, 0]
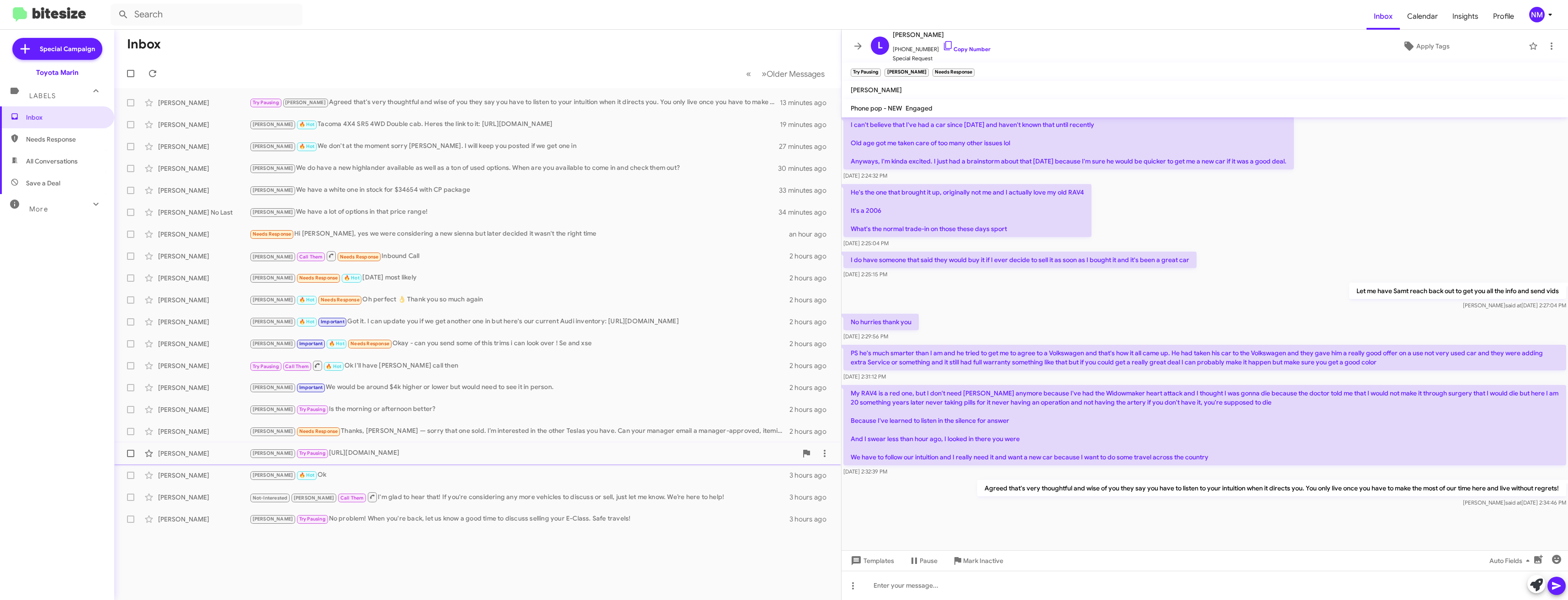
click at [363, 454] on div "Joel Try Pausing https://www.toyotamarin.com/used-vehicles/" at bounding box center [523, 453] width 548 height 10
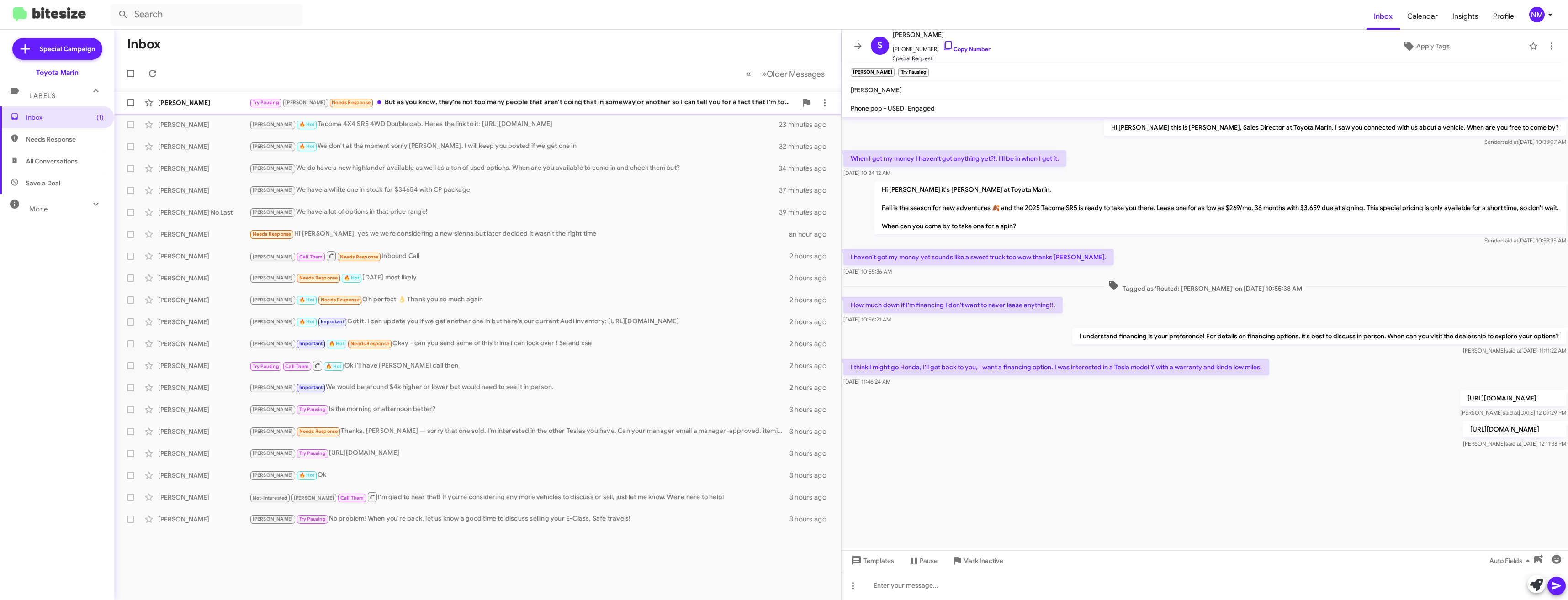
click at [517, 104] on div "Try Pausing Joel Needs Response But as you know, they're not too many people th…" at bounding box center [523, 102] width 548 height 10
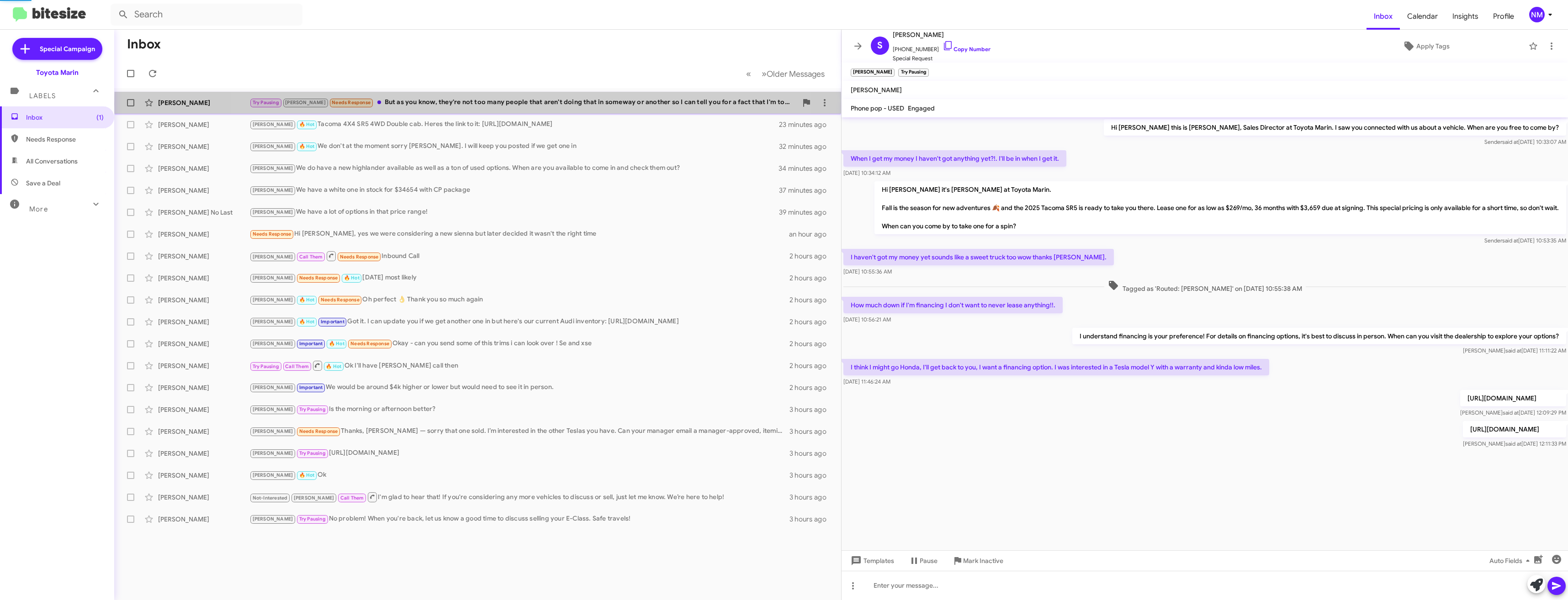
scroll to position [750, 0]
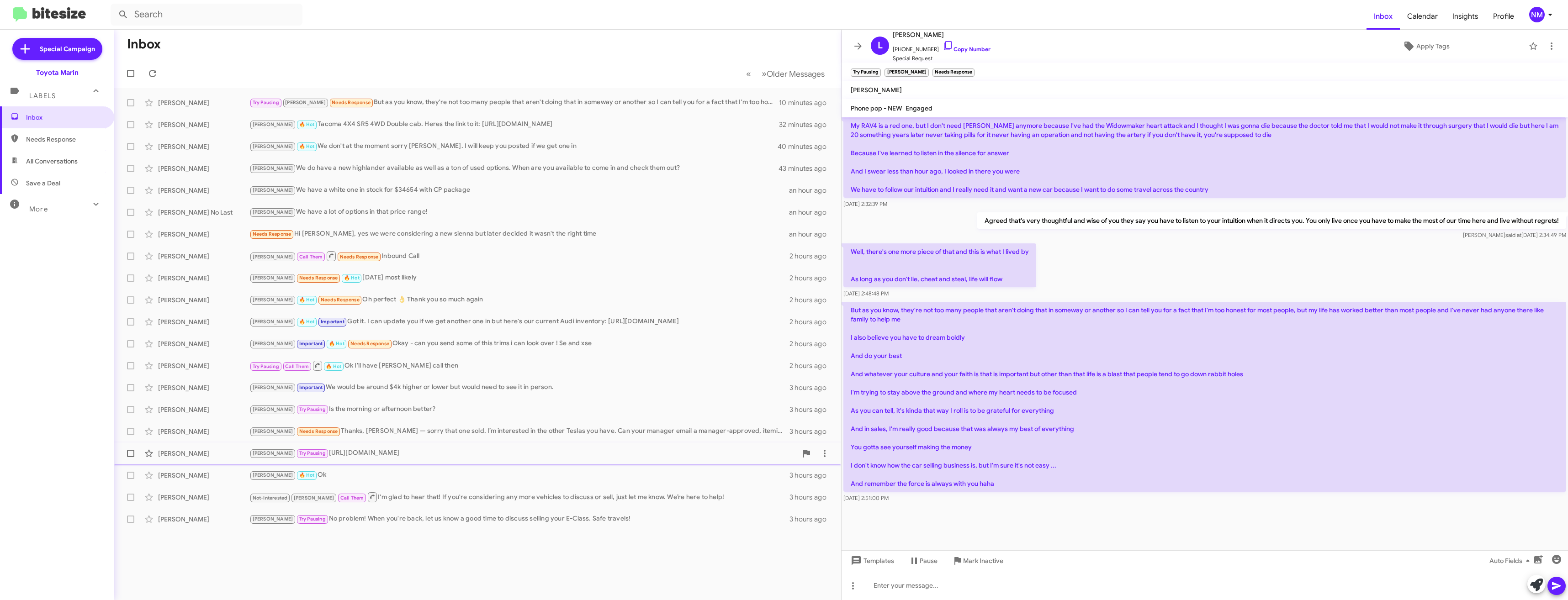
click at [366, 451] on div "Joel Try Pausing https://www.toyotamarin.com/used-vehicles/" at bounding box center [523, 453] width 548 height 10
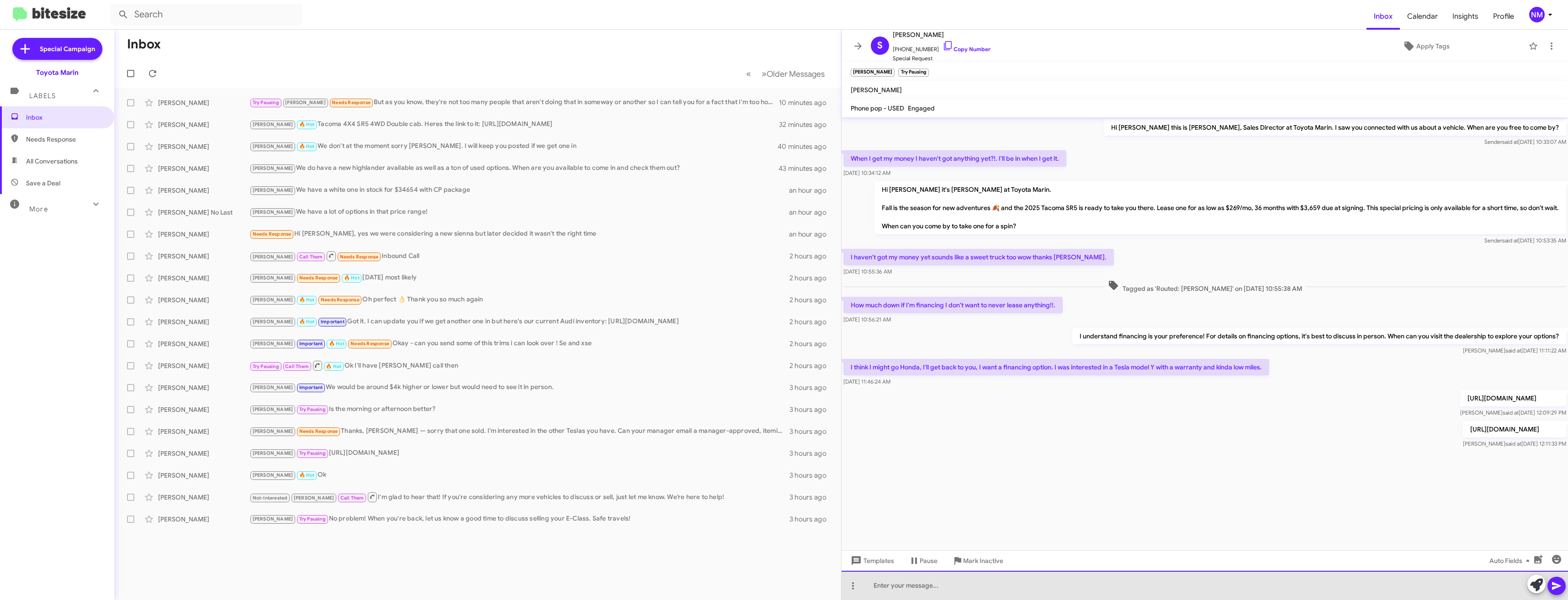
click at [996, 590] on div at bounding box center [1205, 585] width 726 height 29
